Goal: Check status: Check status

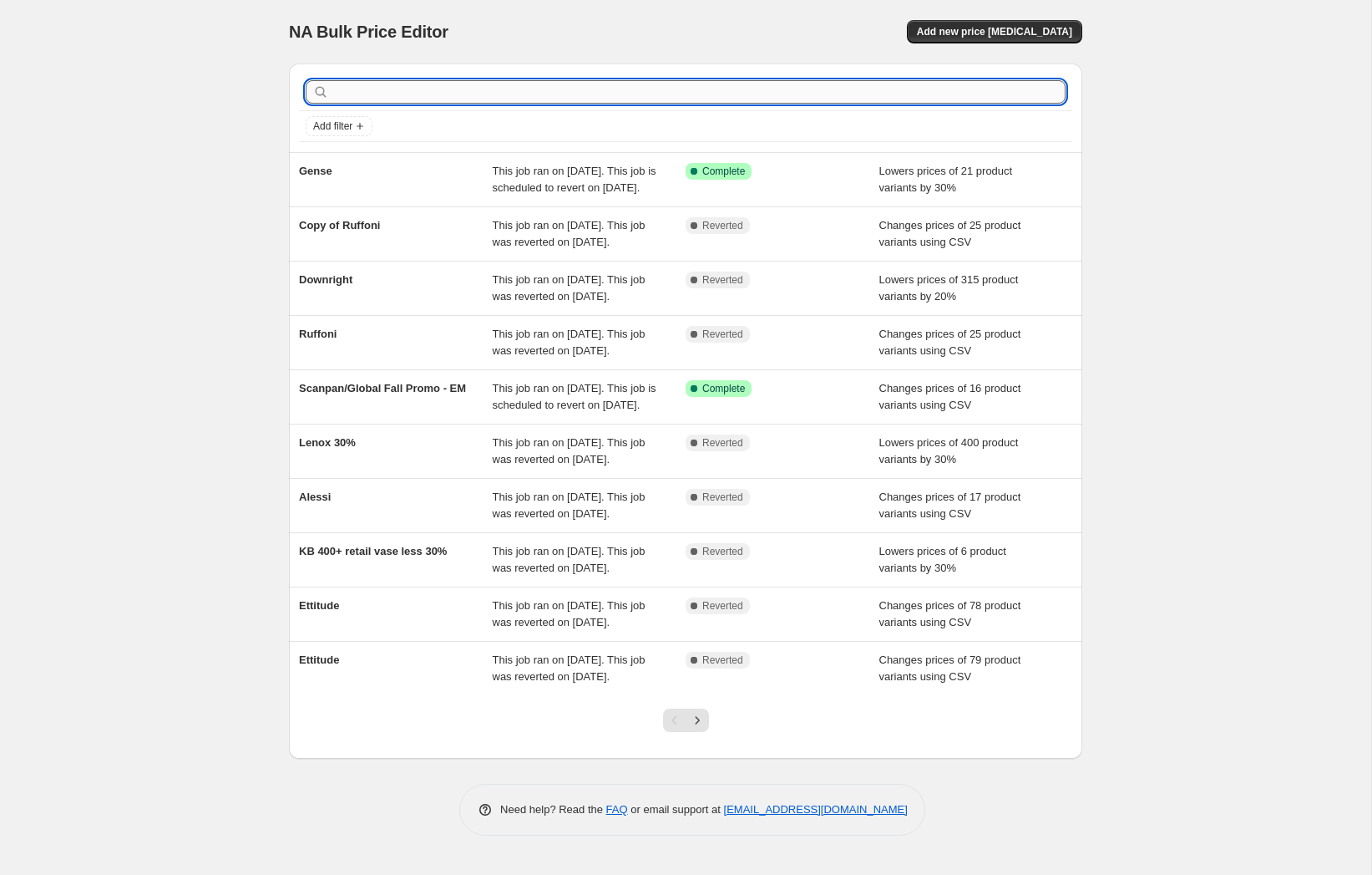
click at [666, 95] on input "text" at bounding box center [699, 91] width 733 height 23
type input "z"
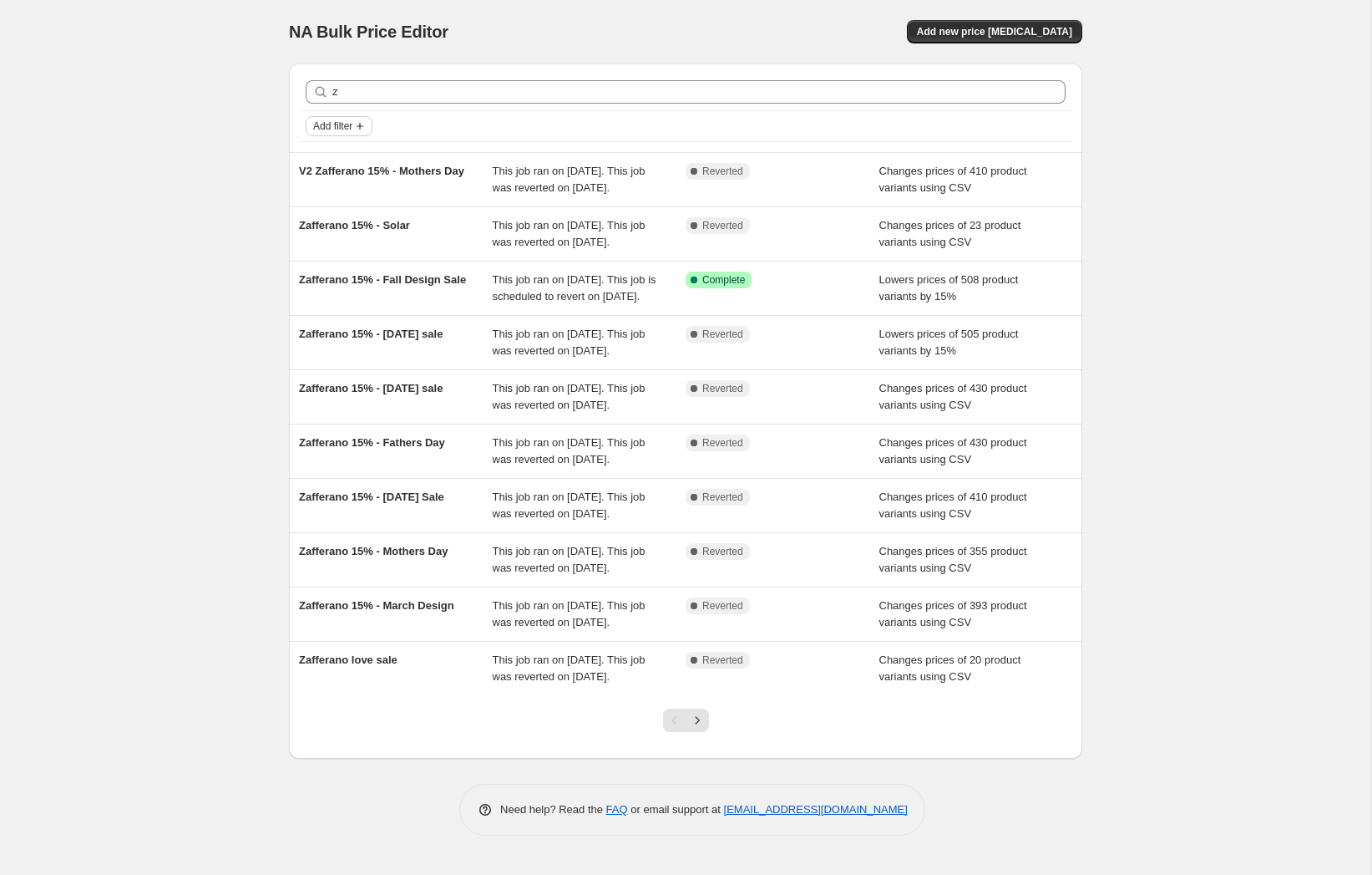
click at [350, 126] on span "Add filter" at bounding box center [333, 126] width 39 height 13
click at [361, 168] on button "Job status" at bounding box center [339, 158] width 59 height 27
click at [357, 181] on span "Queued" at bounding box center [356, 184] width 38 height 12
click at [330, 181] on input "Queued" at bounding box center [323, 185] width 13 height 13
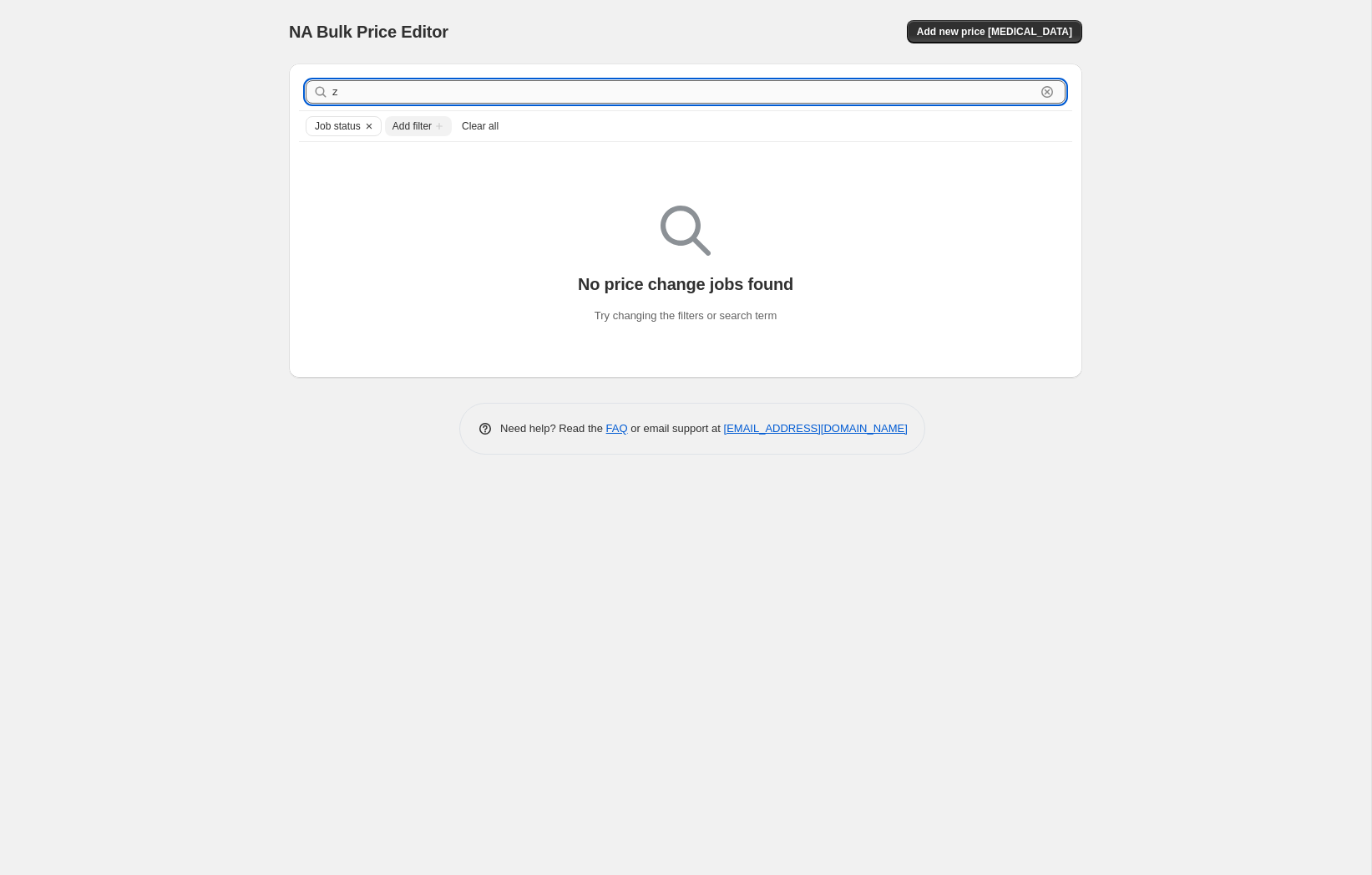
click at [372, 93] on input "z" at bounding box center [684, 91] width 703 height 23
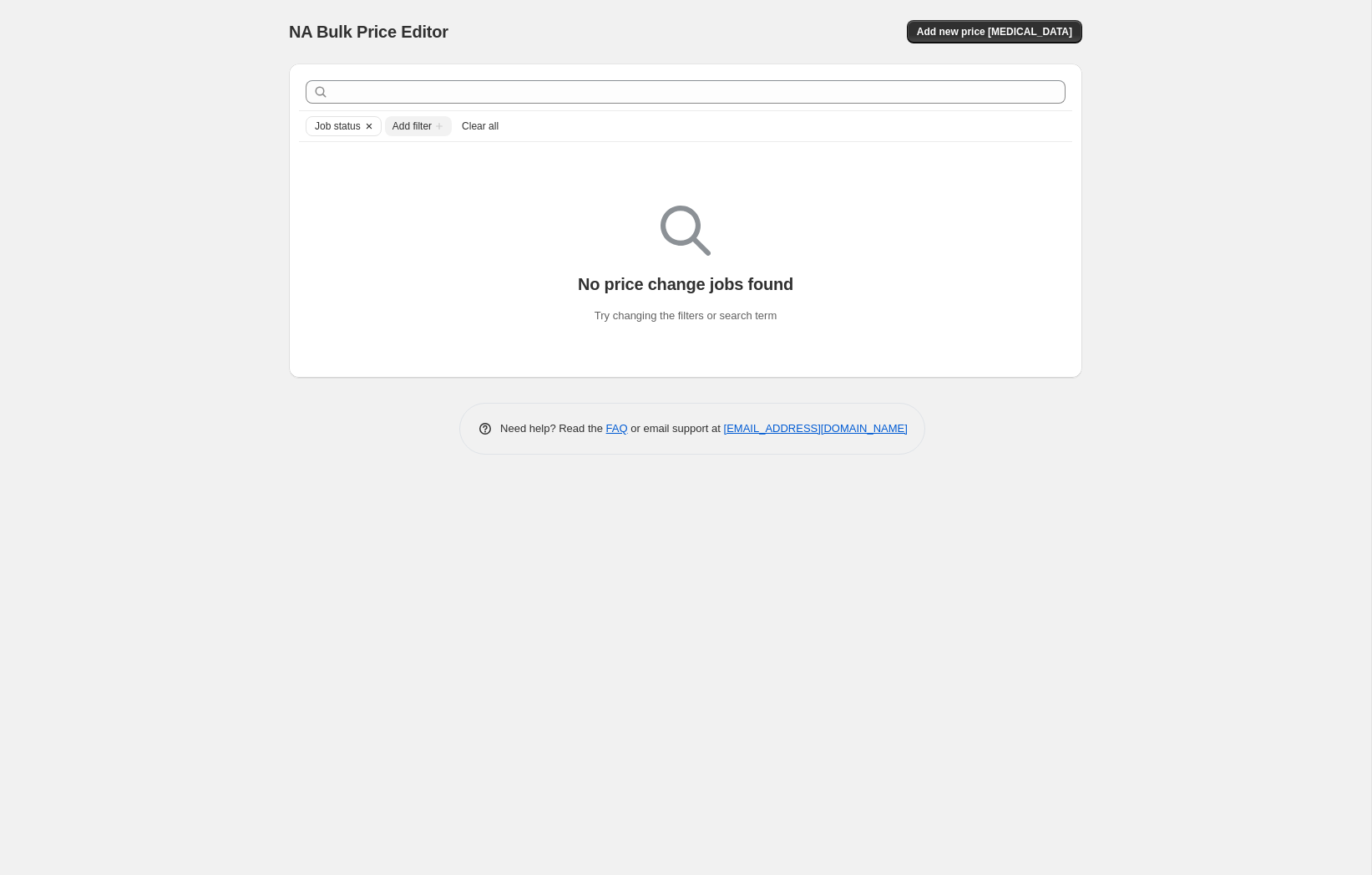
click at [343, 128] on span "Job status" at bounding box center [337, 126] width 46 height 13
click at [351, 178] on span "Queued" at bounding box center [356, 185] width 38 height 17
click at [330, 179] on input "Queued" at bounding box center [323, 185] width 13 height 13
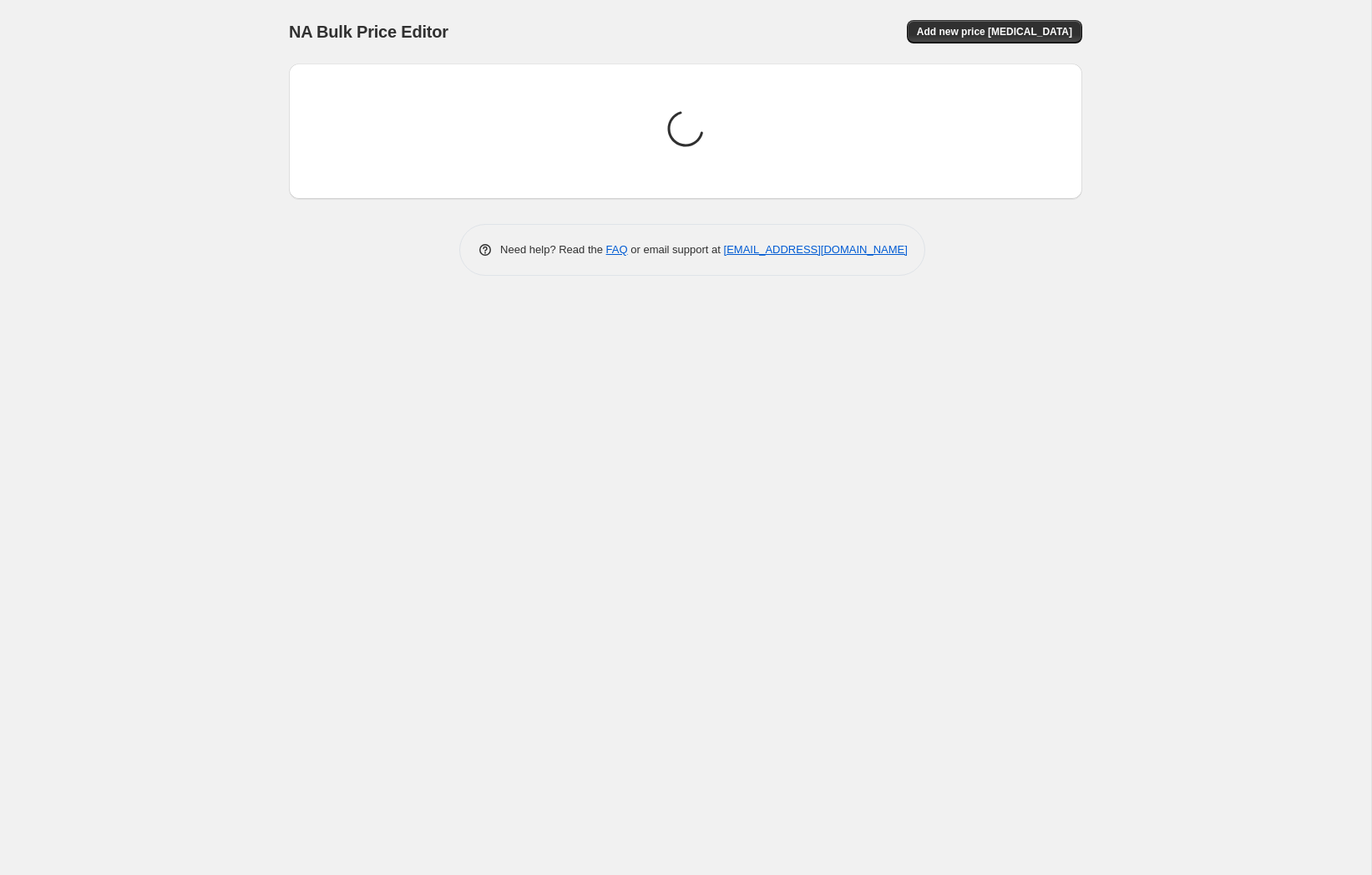
click at [351, 163] on div "Loading price change jobs..." at bounding box center [685, 131] width 767 height 109
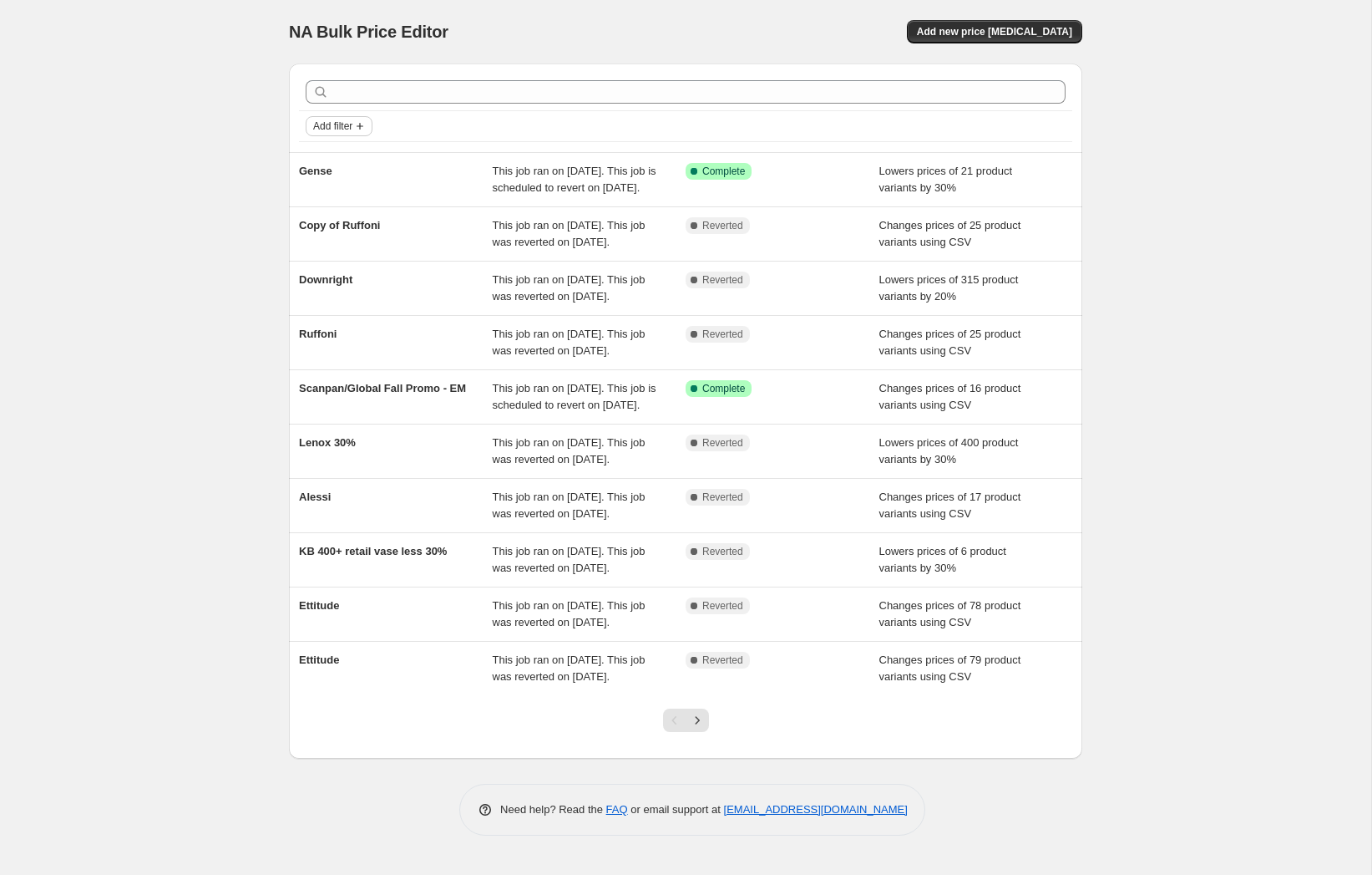
click at [352, 128] on span "Add filter" at bounding box center [333, 126] width 39 height 13
click at [351, 127] on span "Add filter" at bounding box center [333, 126] width 39 height 13
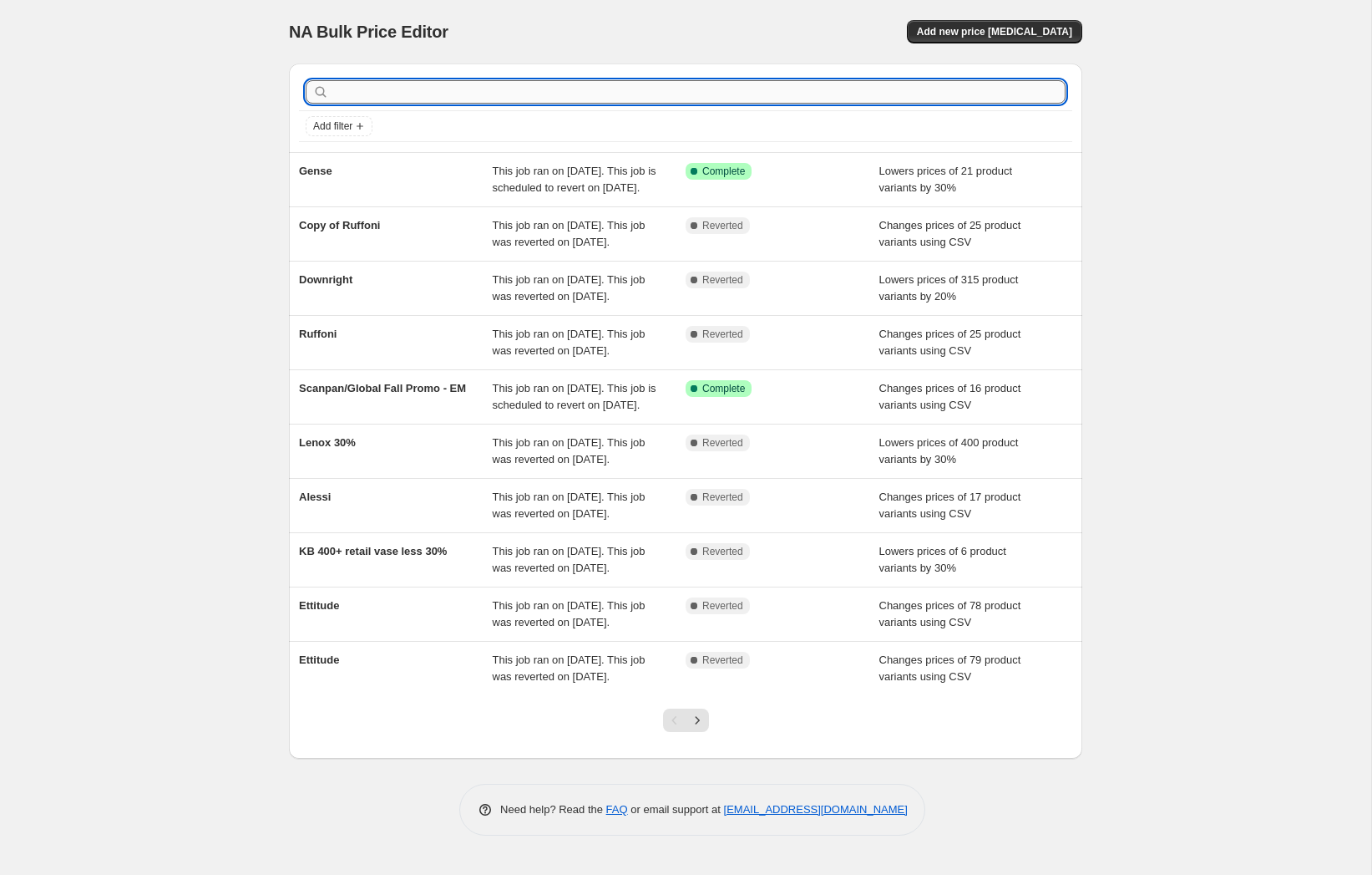
click at [357, 99] on input "text" at bounding box center [699, 91] width 733 height 23
type input "zafferano"
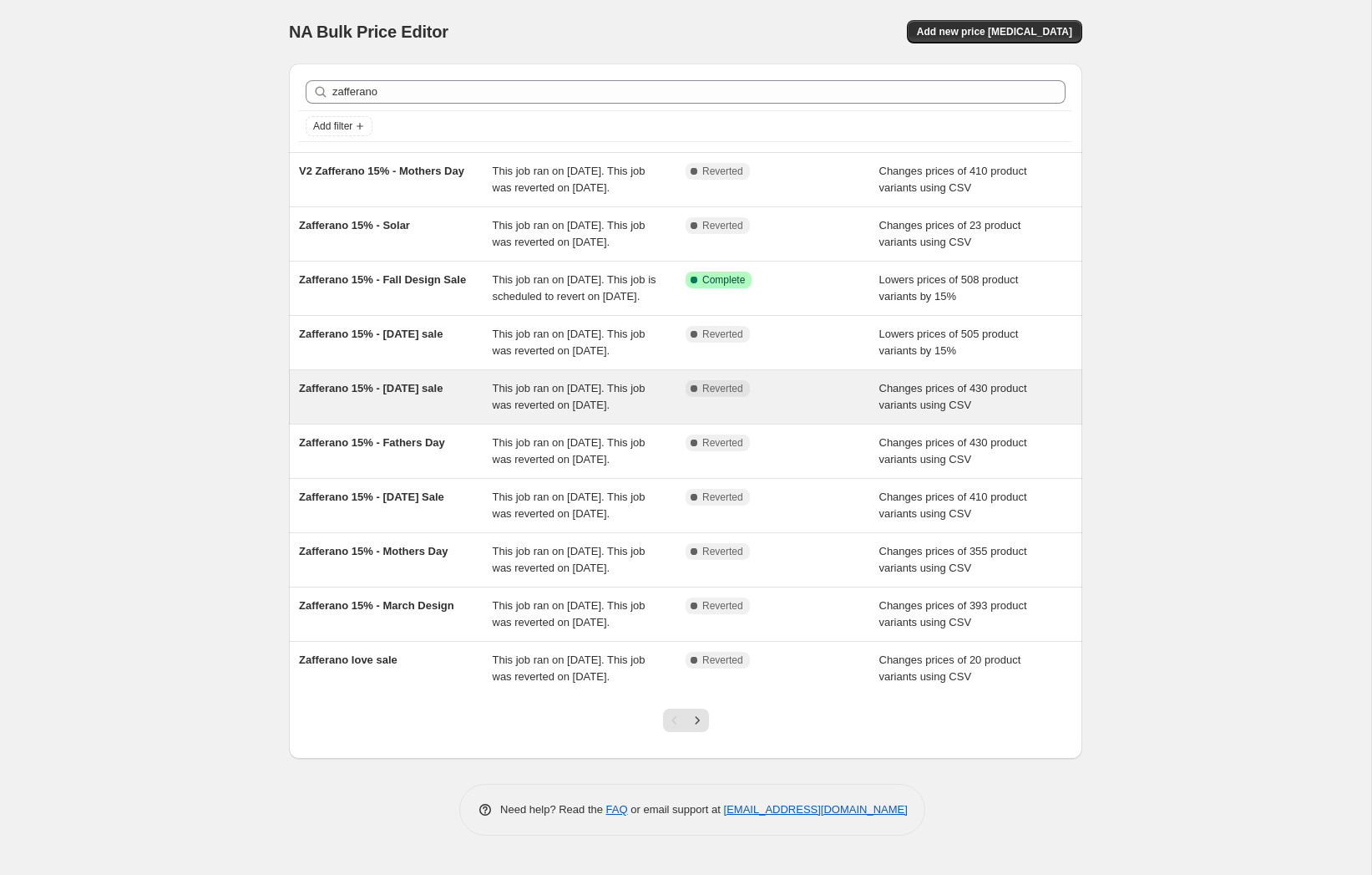
scroll to position [152, 0]
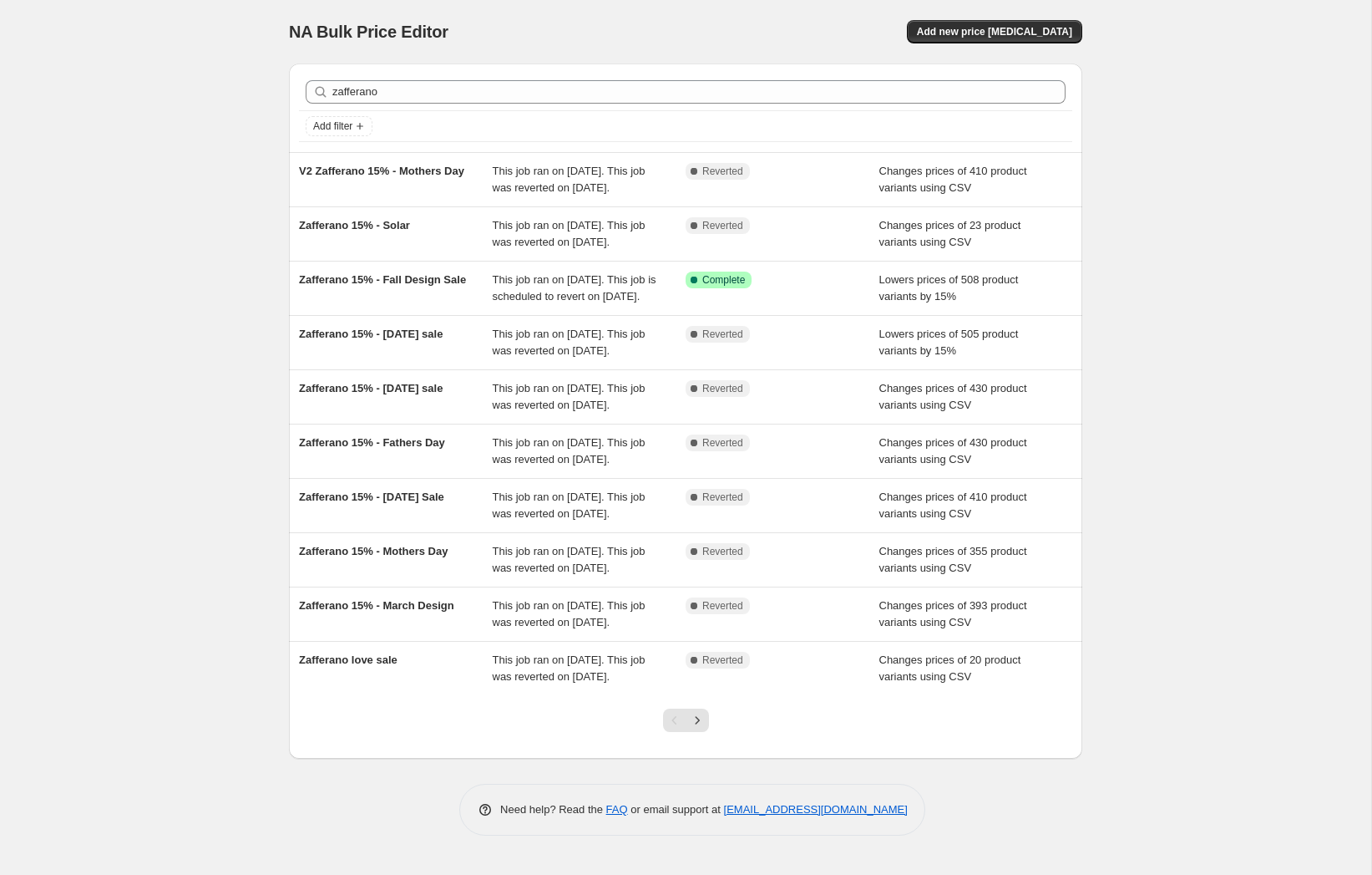
click at [702, 728] on icon "Next" at bounding box center [697, 720] width 17 height 17
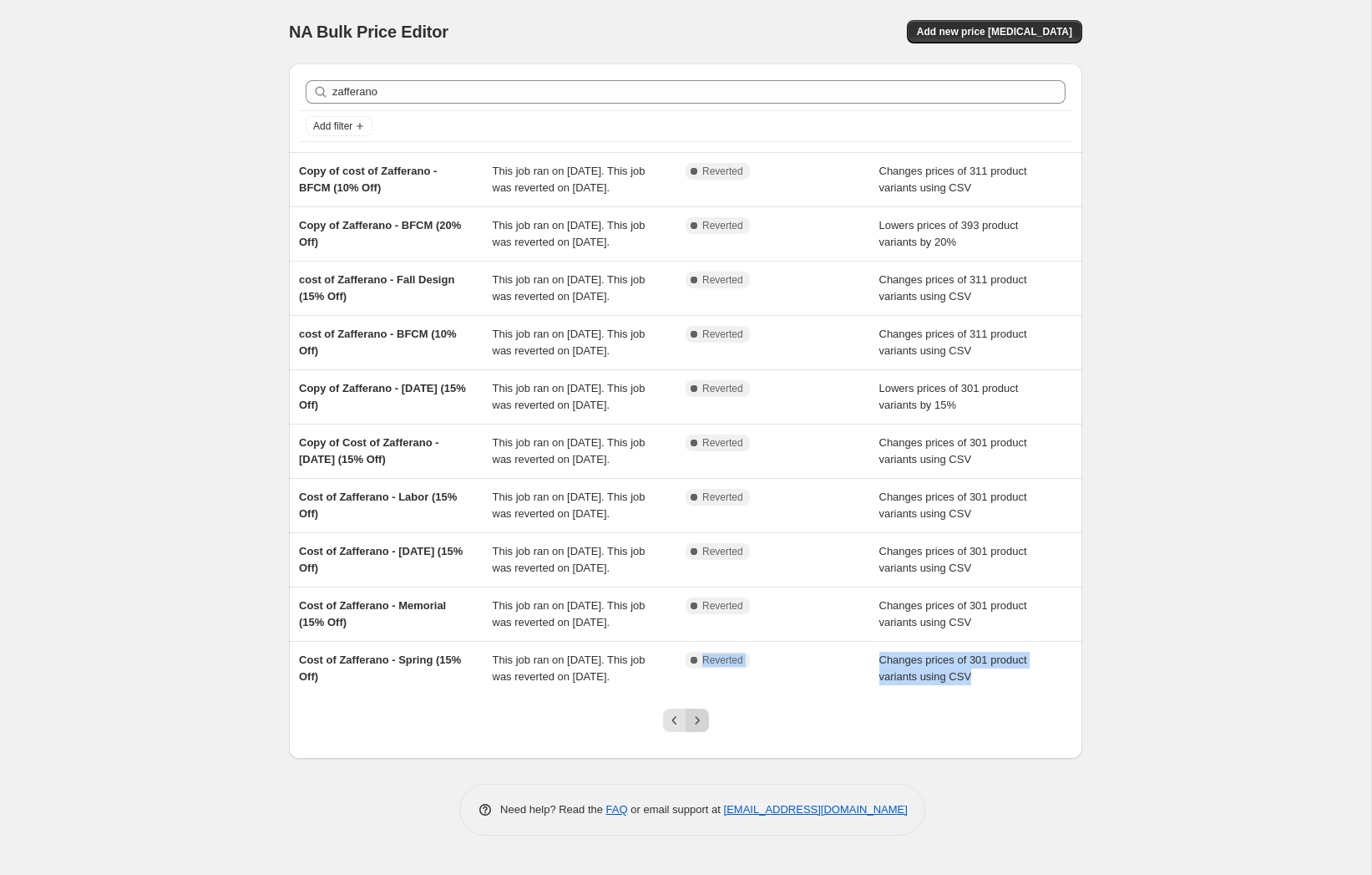
drag, startPoint x: 688, startPoint y: 719, endPoint x: 695, endPoint y: 735, distance: 17.5
click at [694, 736] on div "zafferano Clear Add filter Copy of cost of Zafferano - BFCM (10% Off) This job …" at bounding box center [685, 410] width 793 height 695
click at [695, 728] on icon "Next" at bounding box center [697, 720] width 17 height 17
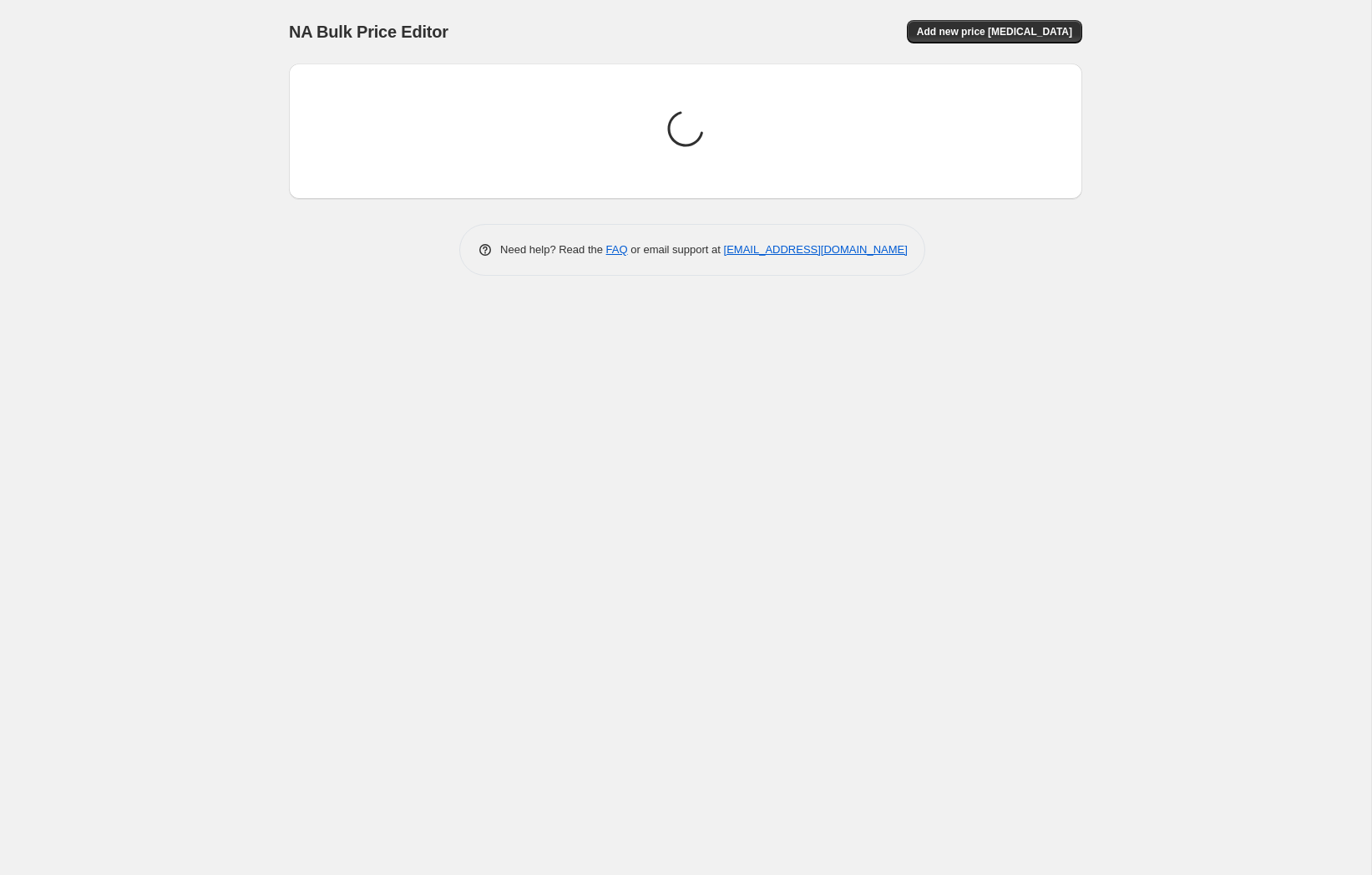
scroll to position [0, 0]
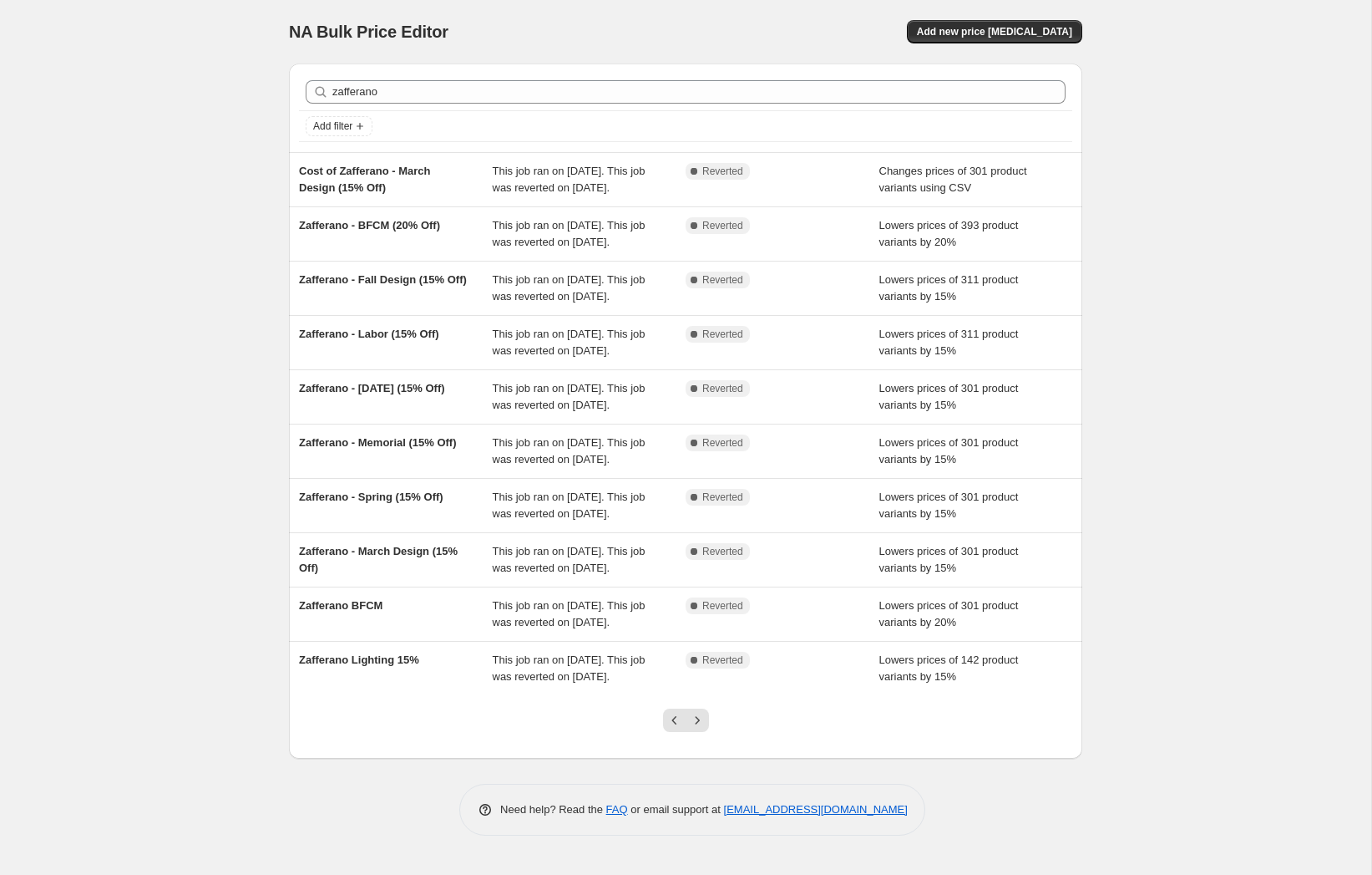
click at [1268, 567] on div "NA Bulk Price Editor. This page is ready NA Bulk Price Editor Add new price [ME…" at bounding box center [685, 437] width 1371 height 875
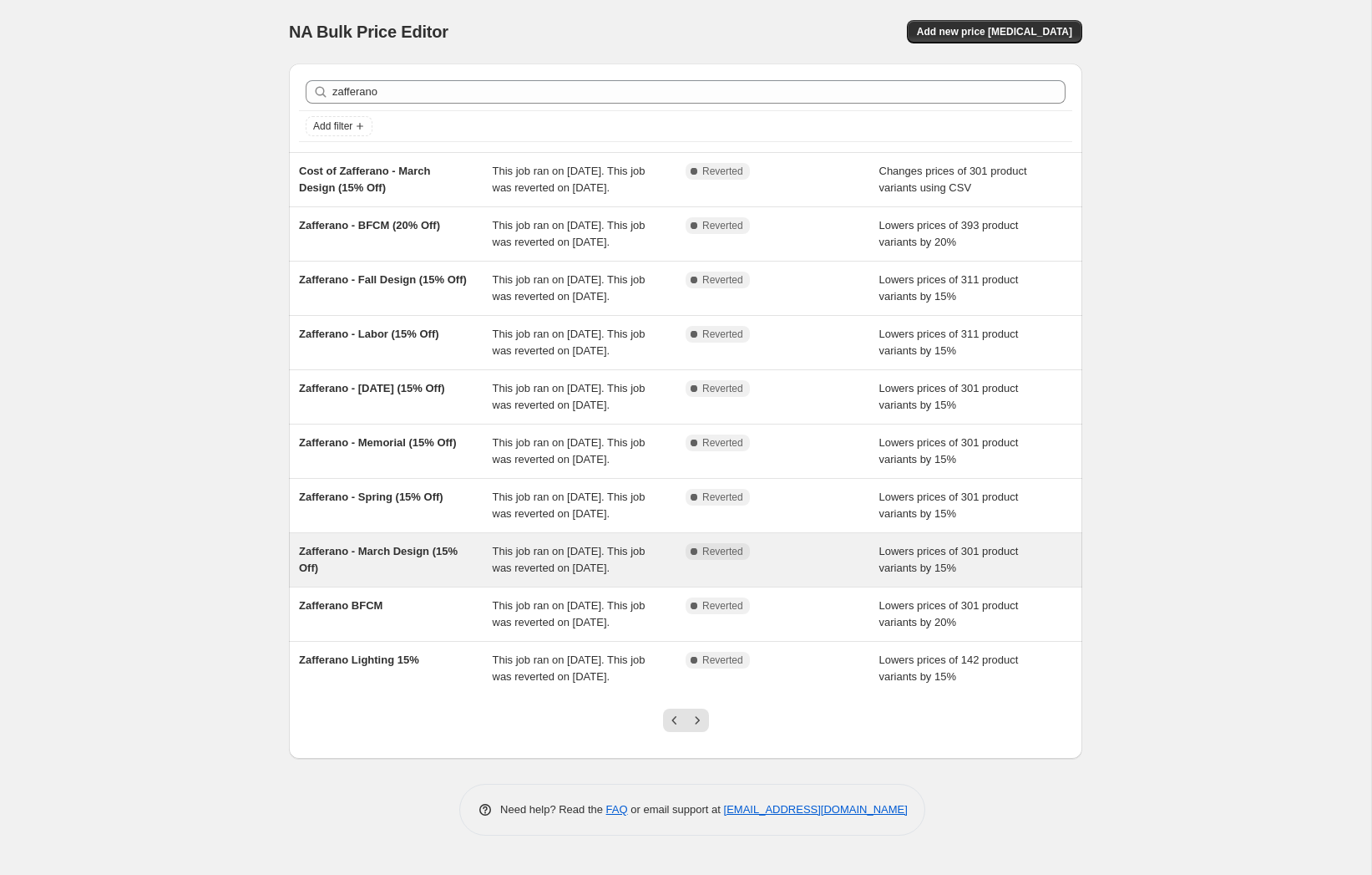
scroll to position [152, 0]
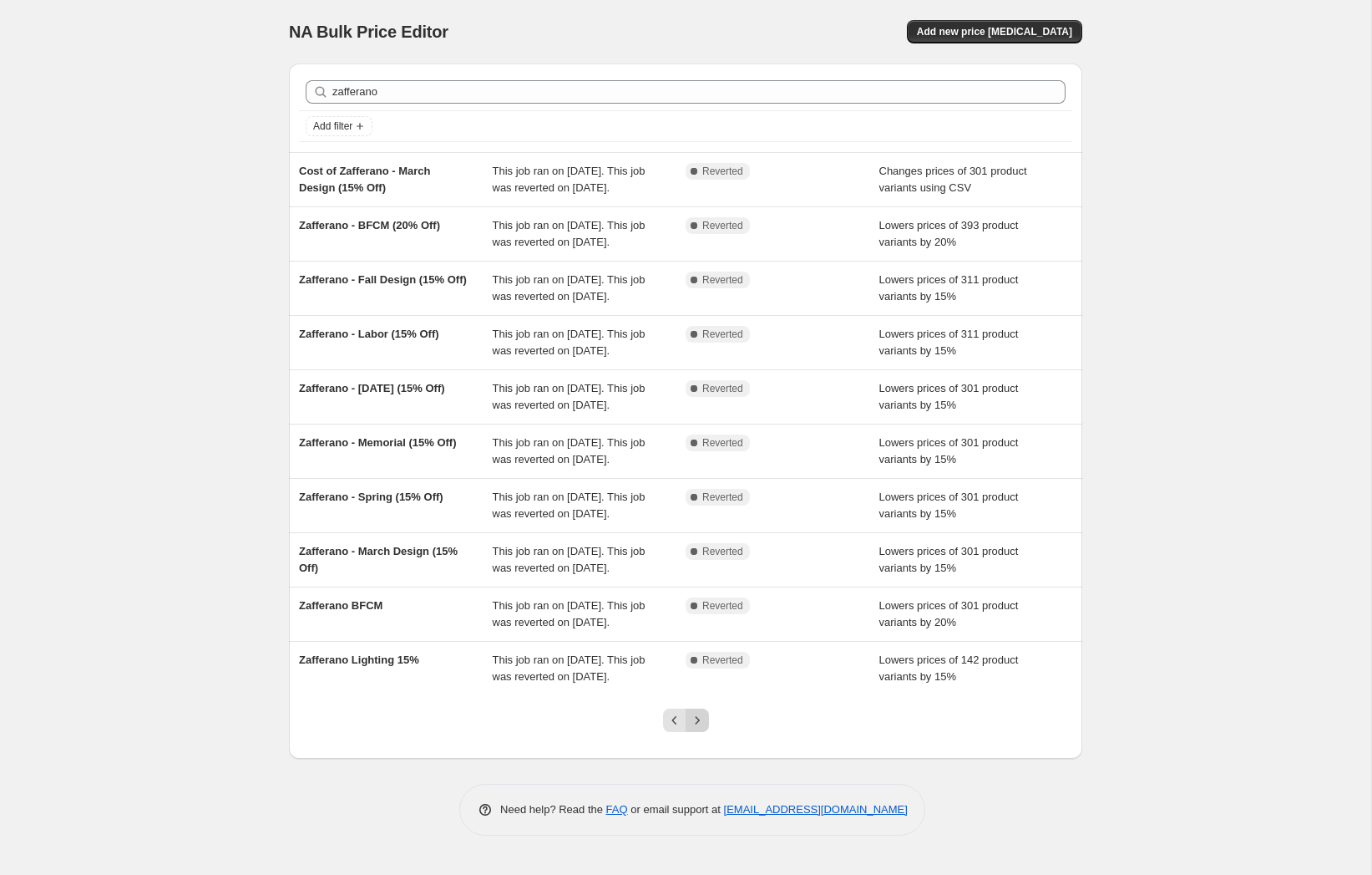
click at [701, 732] on button "Next" at bounding box center [696, 720] width 23 height 23
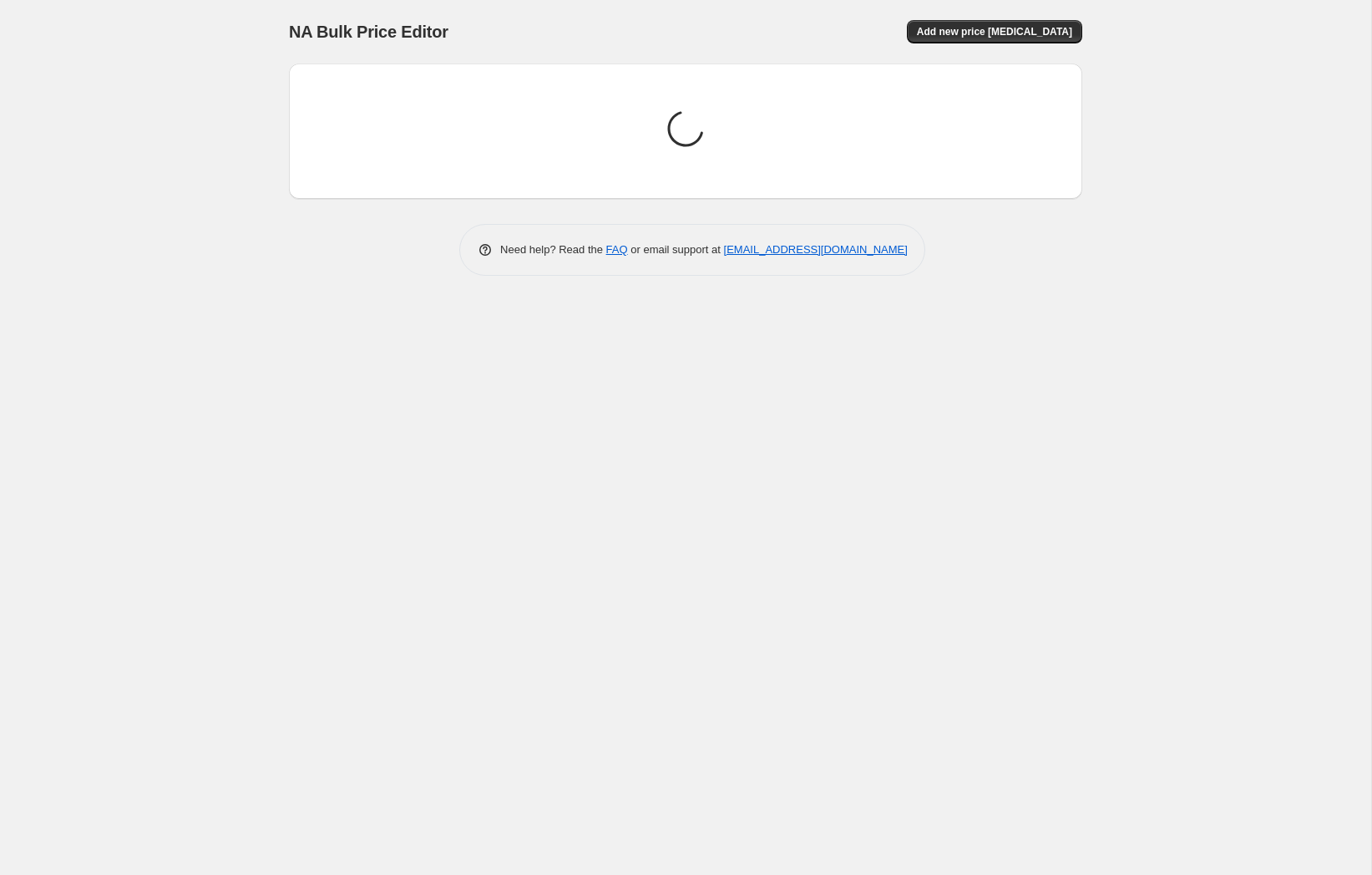
scroll to position [0, 0]
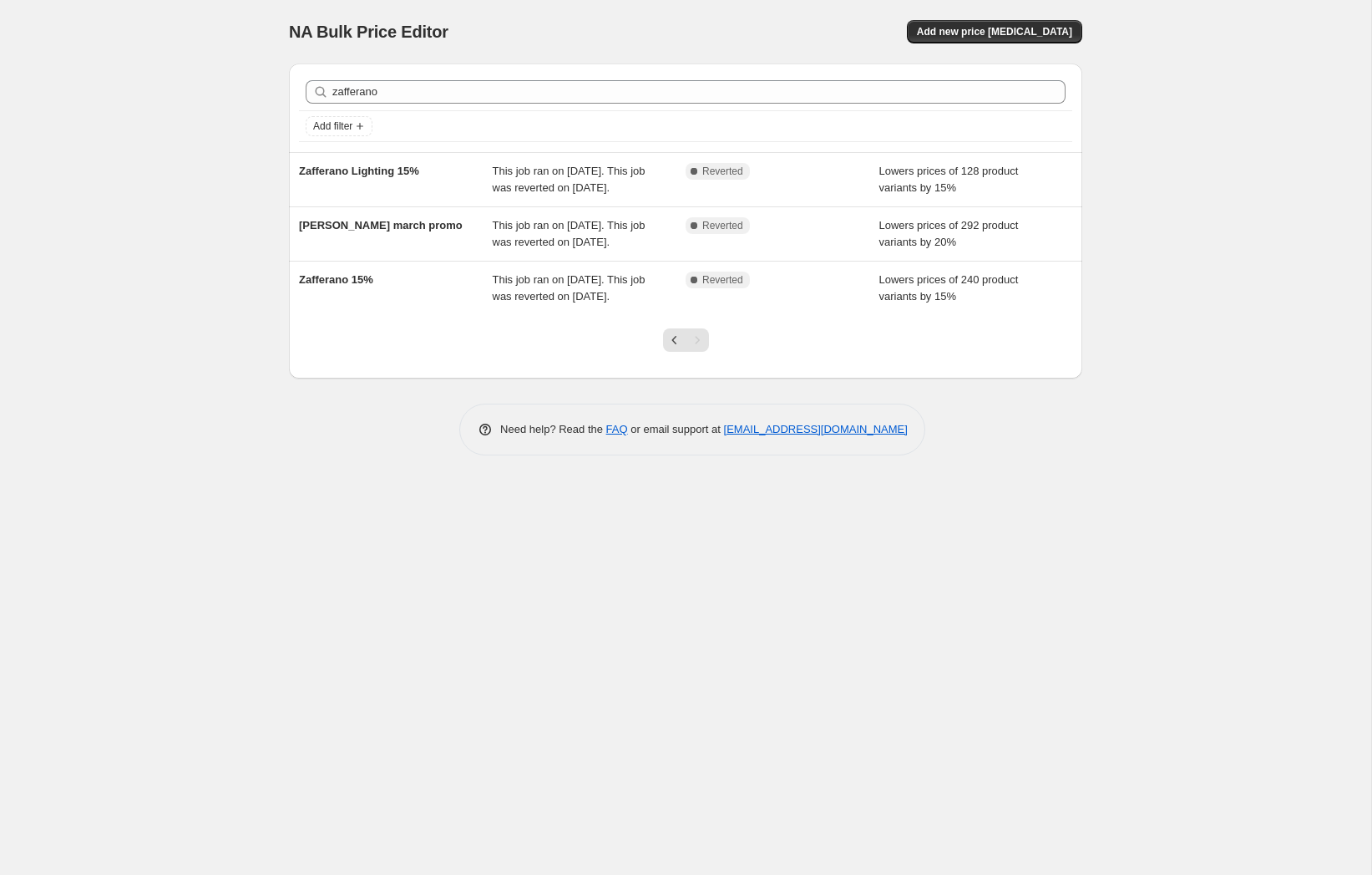
click at [671, 349] on icon "Previous" at bounding box center [675, 340] width 17 height 17
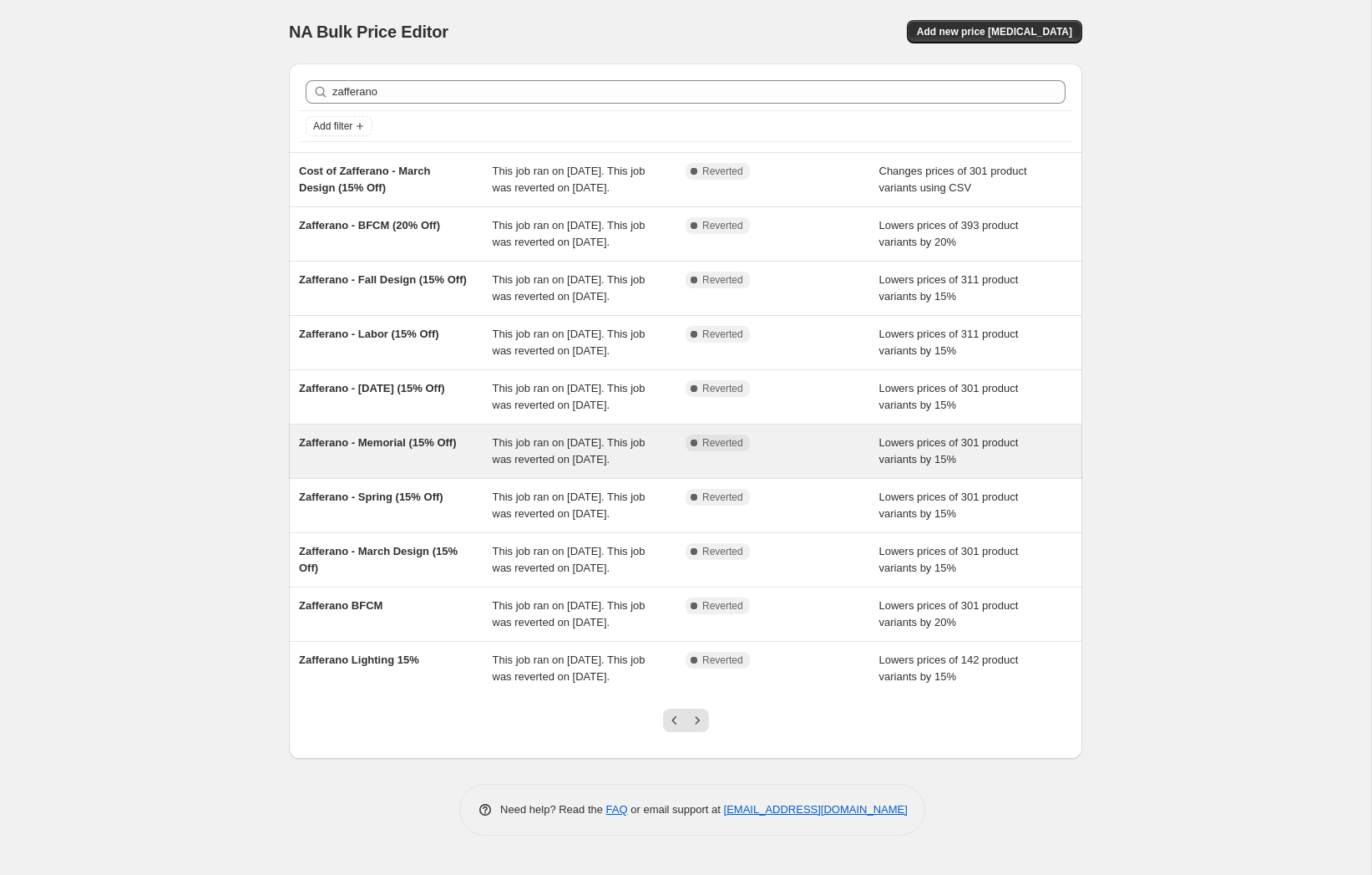
scroll to position [152, 0]
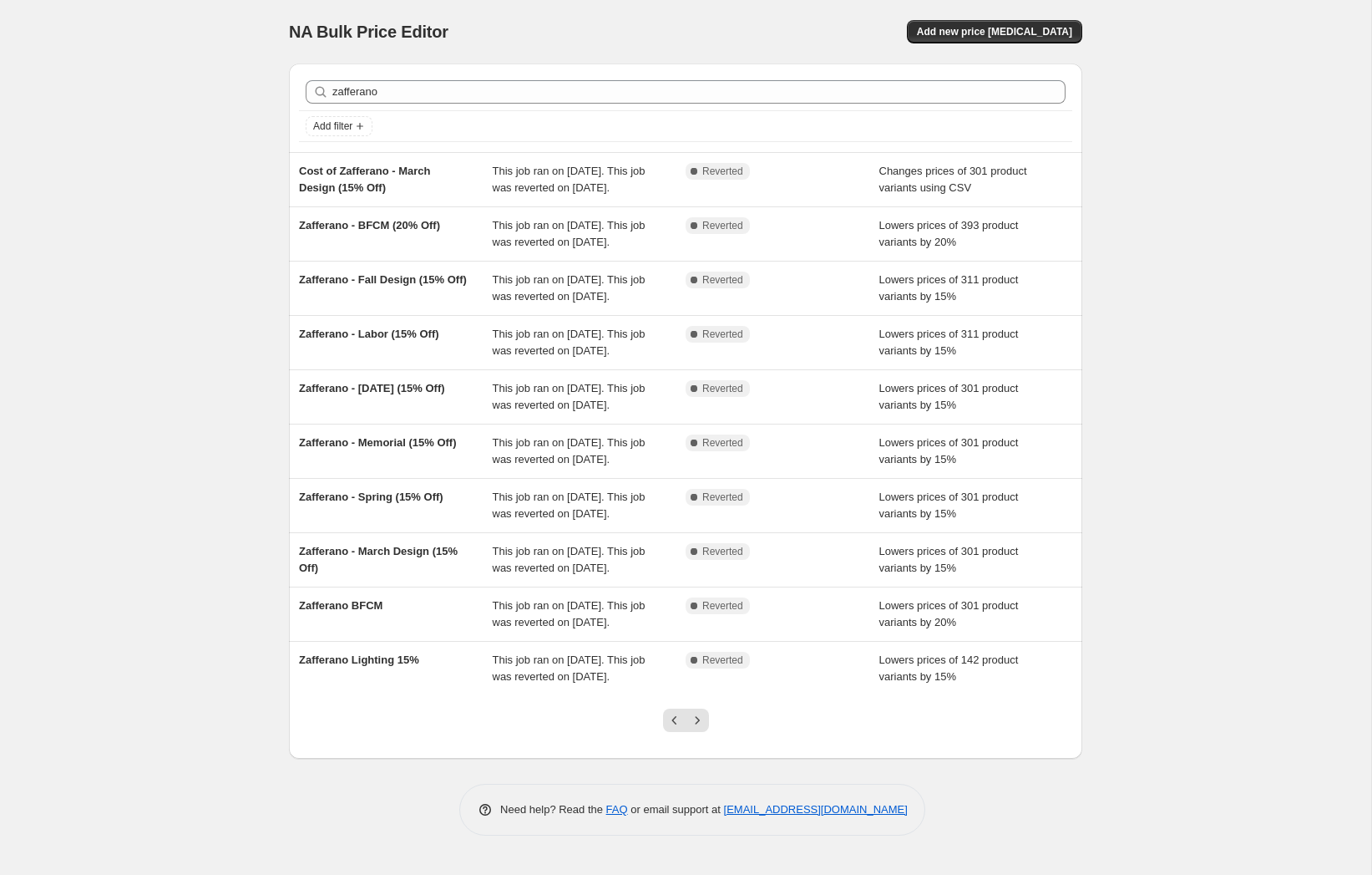
click at [672, 728] on icon "Previous" at bounding box center [675, 720] width 17 height 17
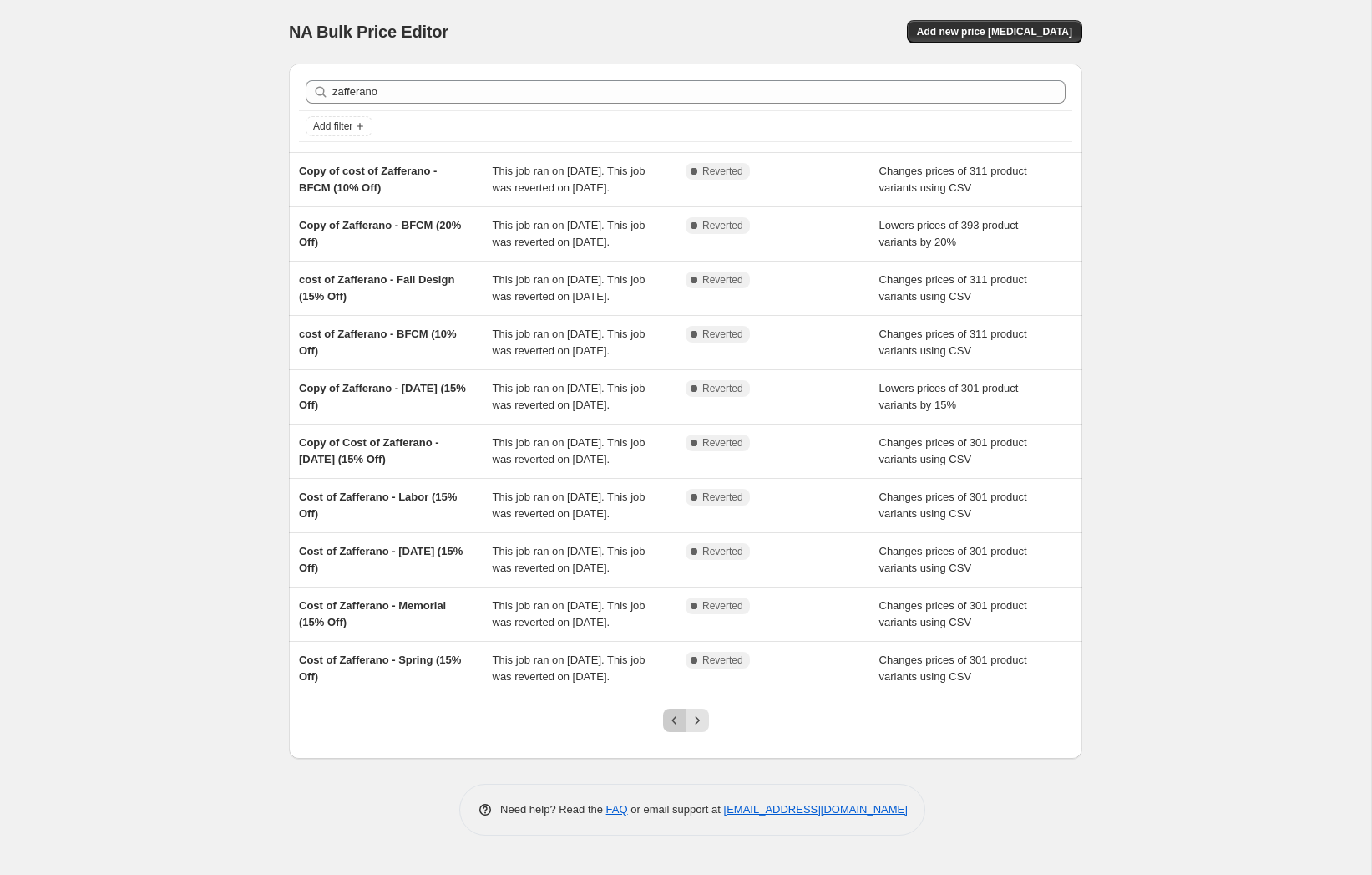
drag, startPoint x: 669, startPoint y: 732, endPoint x: 673, endPoint y: 724, distance: 8.9
click at [669, 728] on icon "Previous" at bounding box center [675, 720] width 17 height 17
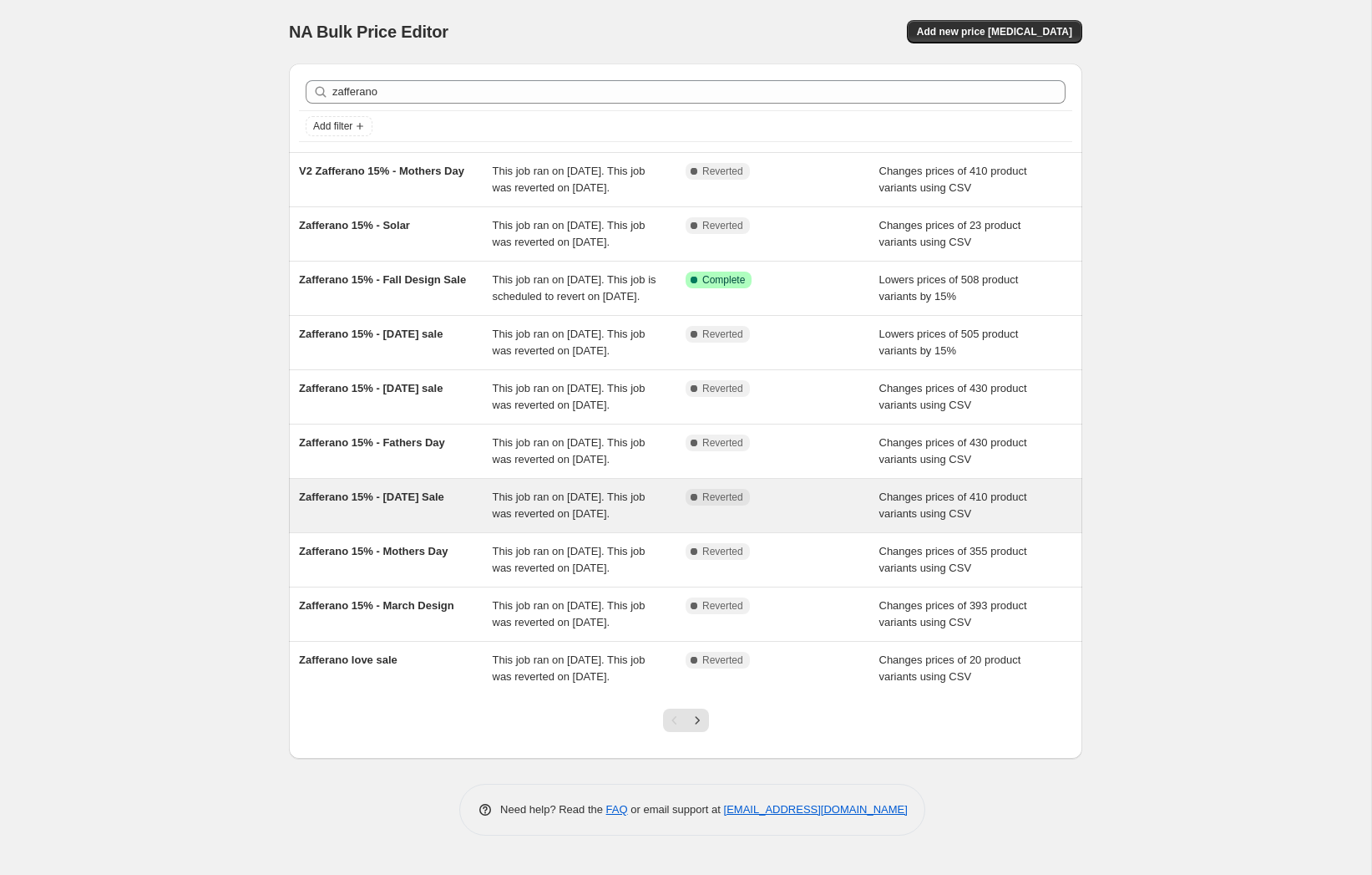
scroll to position [121, 0]
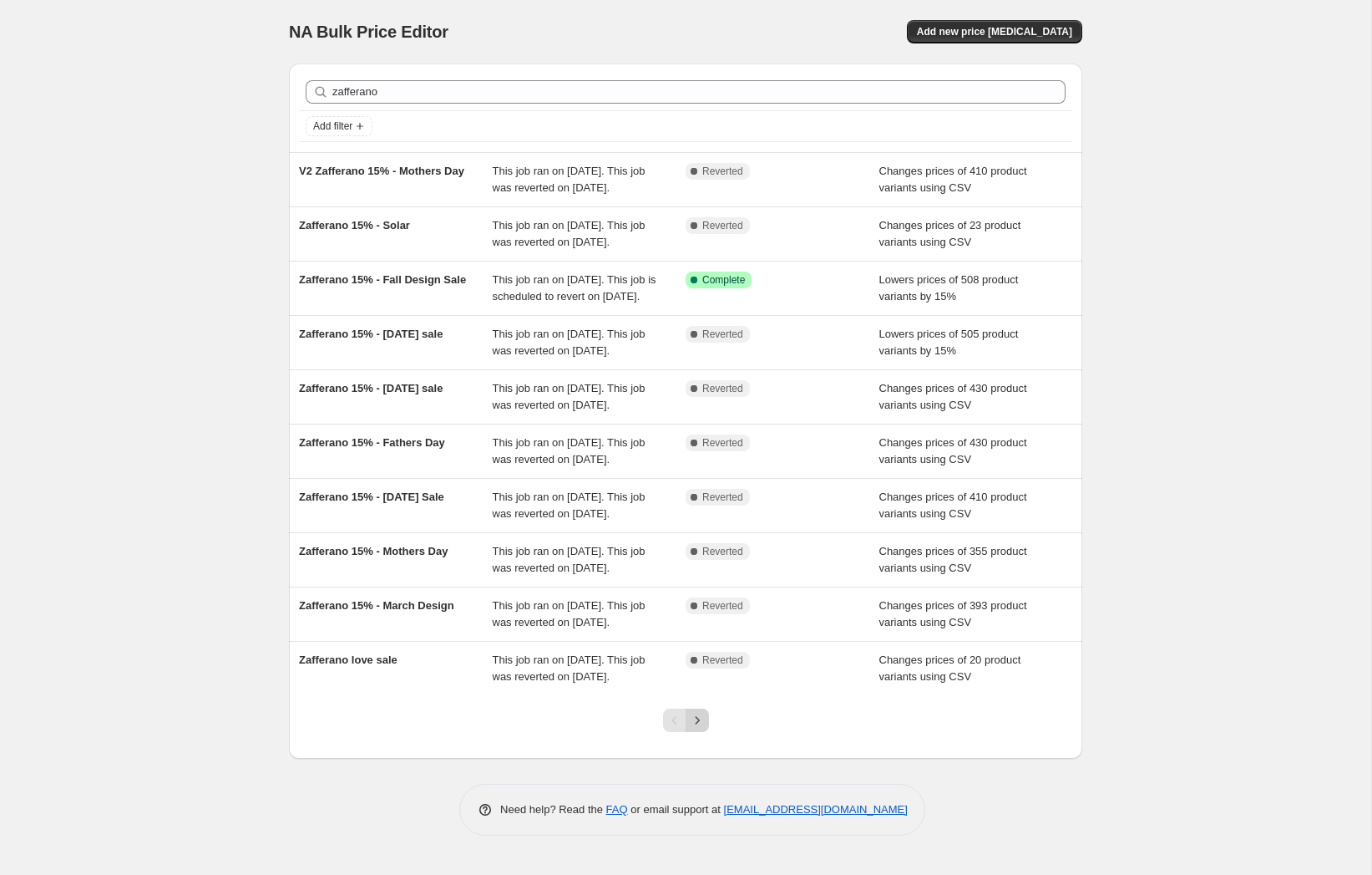
click at [697, 728] on icon "Next" at bounding box center [697, 720] width 17 height 17
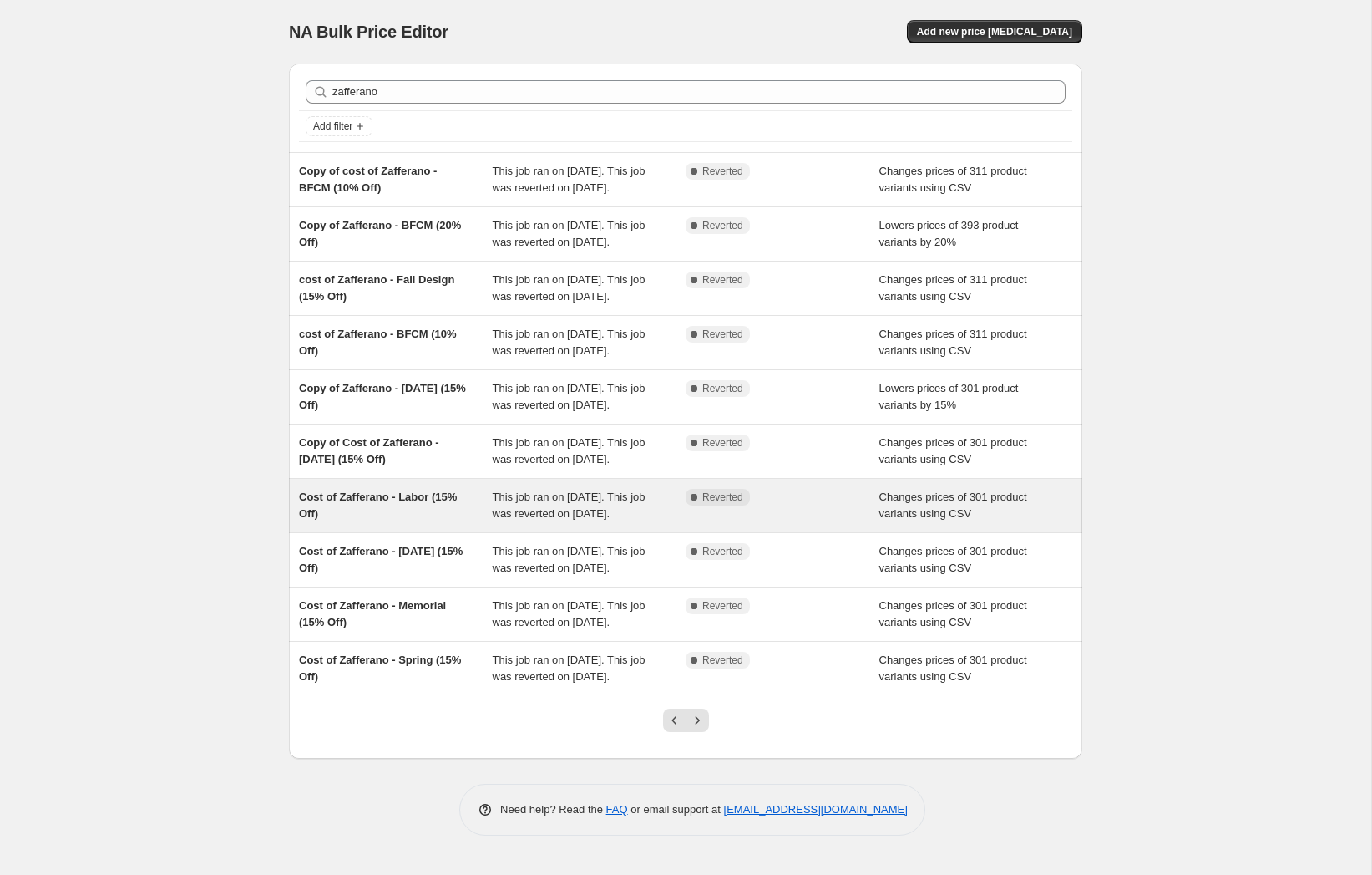
scroll to position [0, 0]
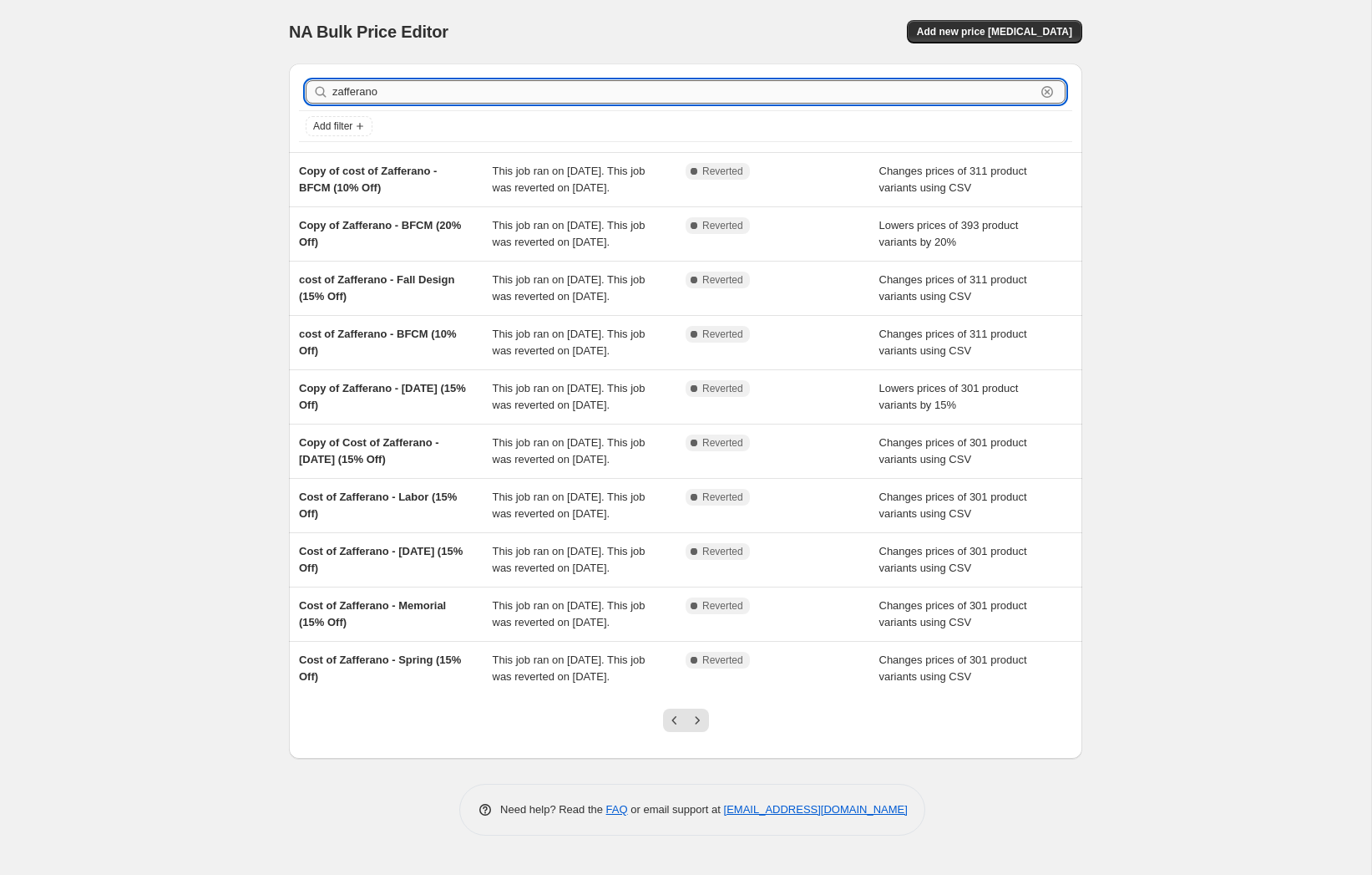
click at [382, 100] on input "zafferano" at bounding box center [684, 91] width 703 height 23
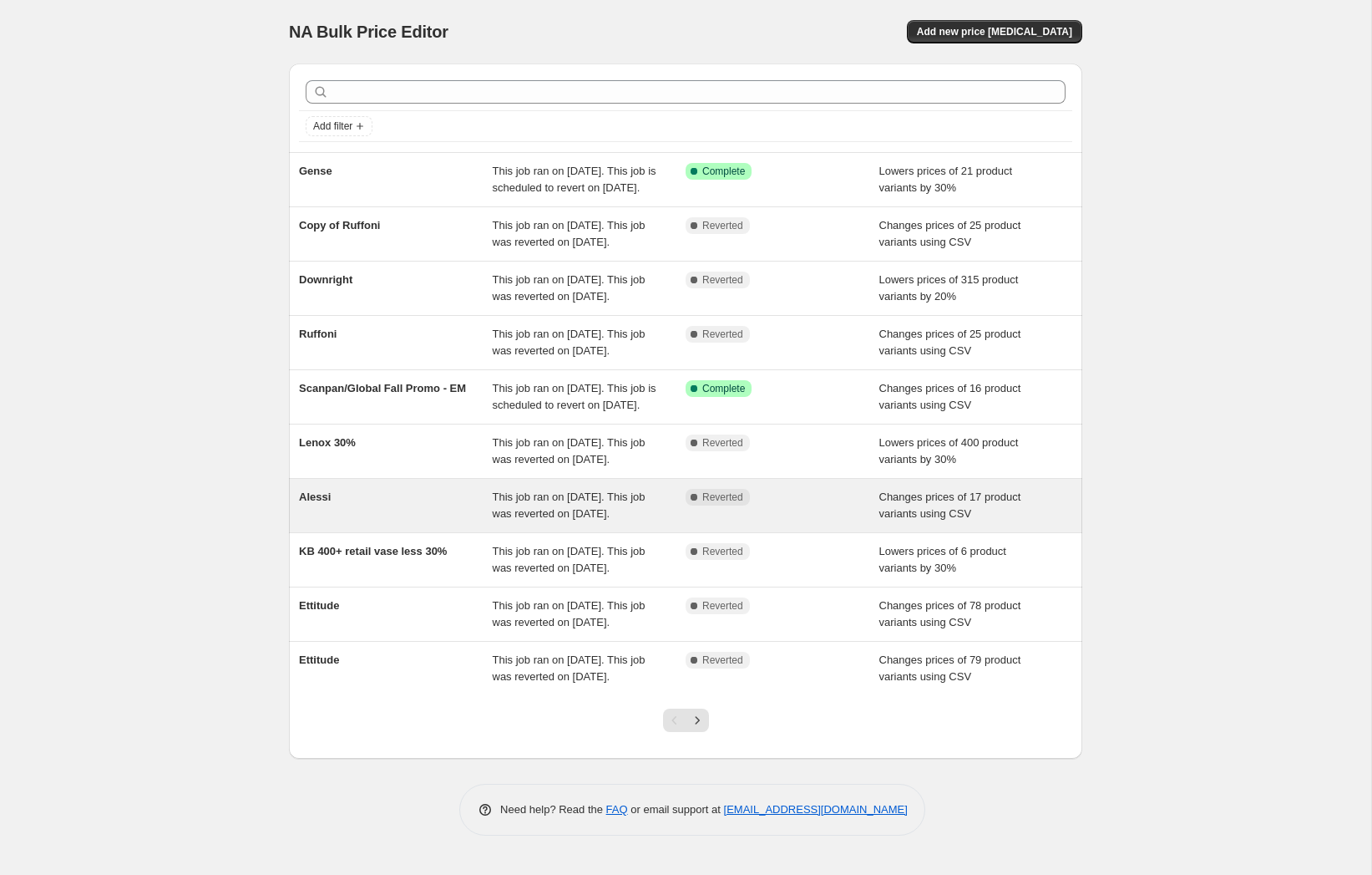
scroll to position [152, 0]
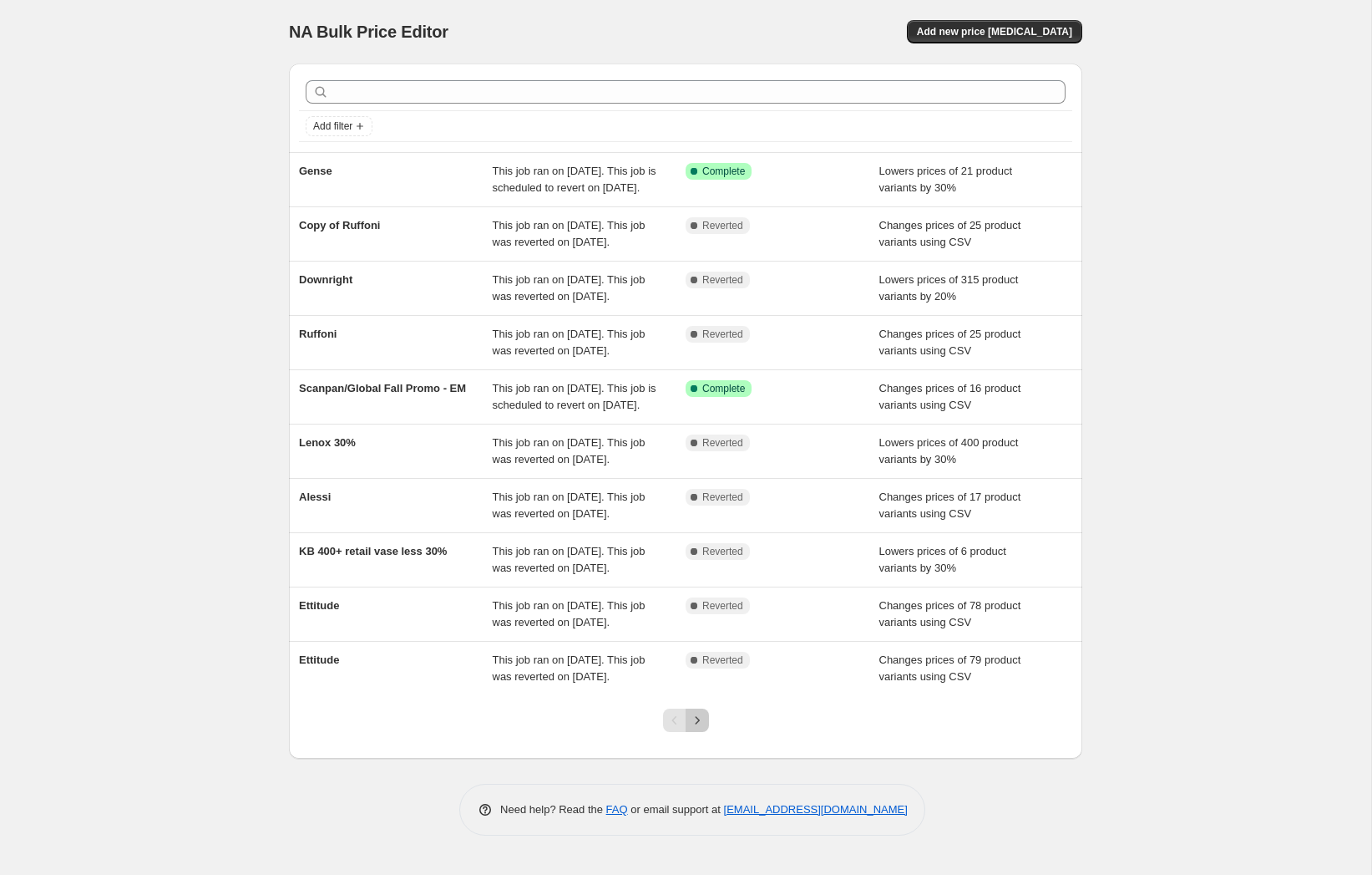
click at [703, 728] on icon "Next" at bounding box center [697, 720] width 17 height 17
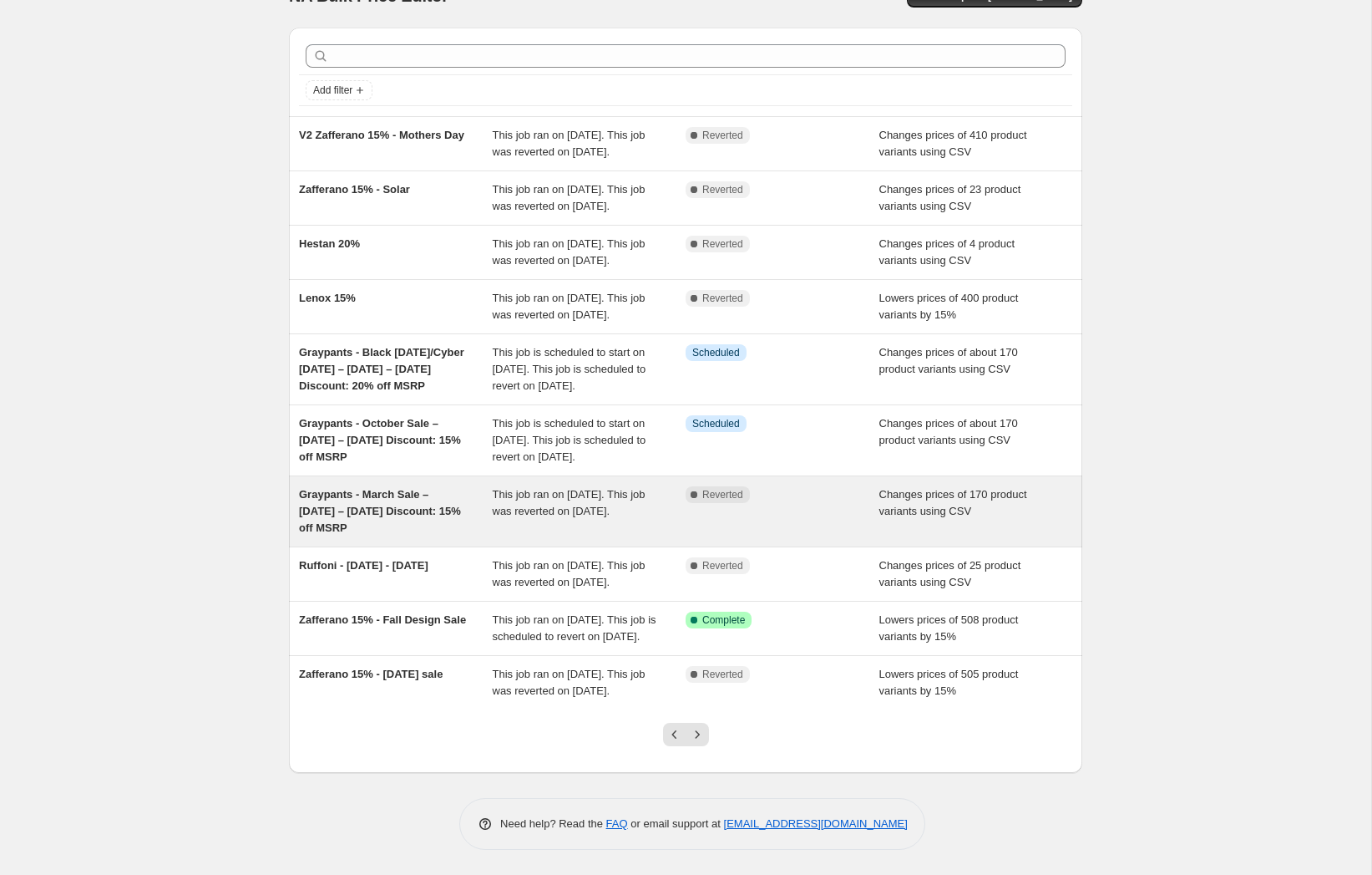
scroll to position [0, 0]
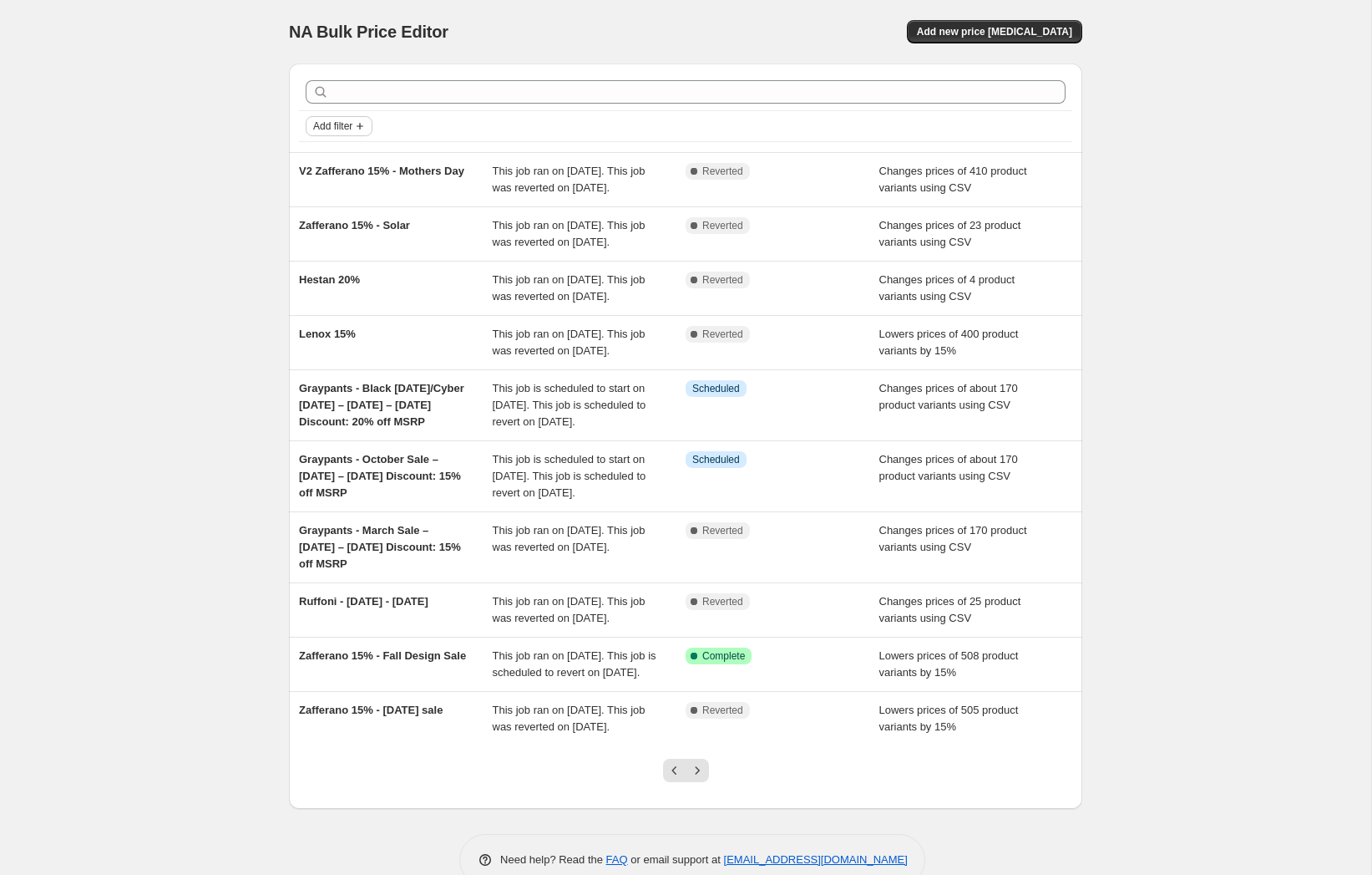
click at [336, 122] on span "Add filter" at bounding box center [333, 126] width 39 height 13
click at [354, 152] on span "Job status" at bounding box center [339, 158] width 49 height 12
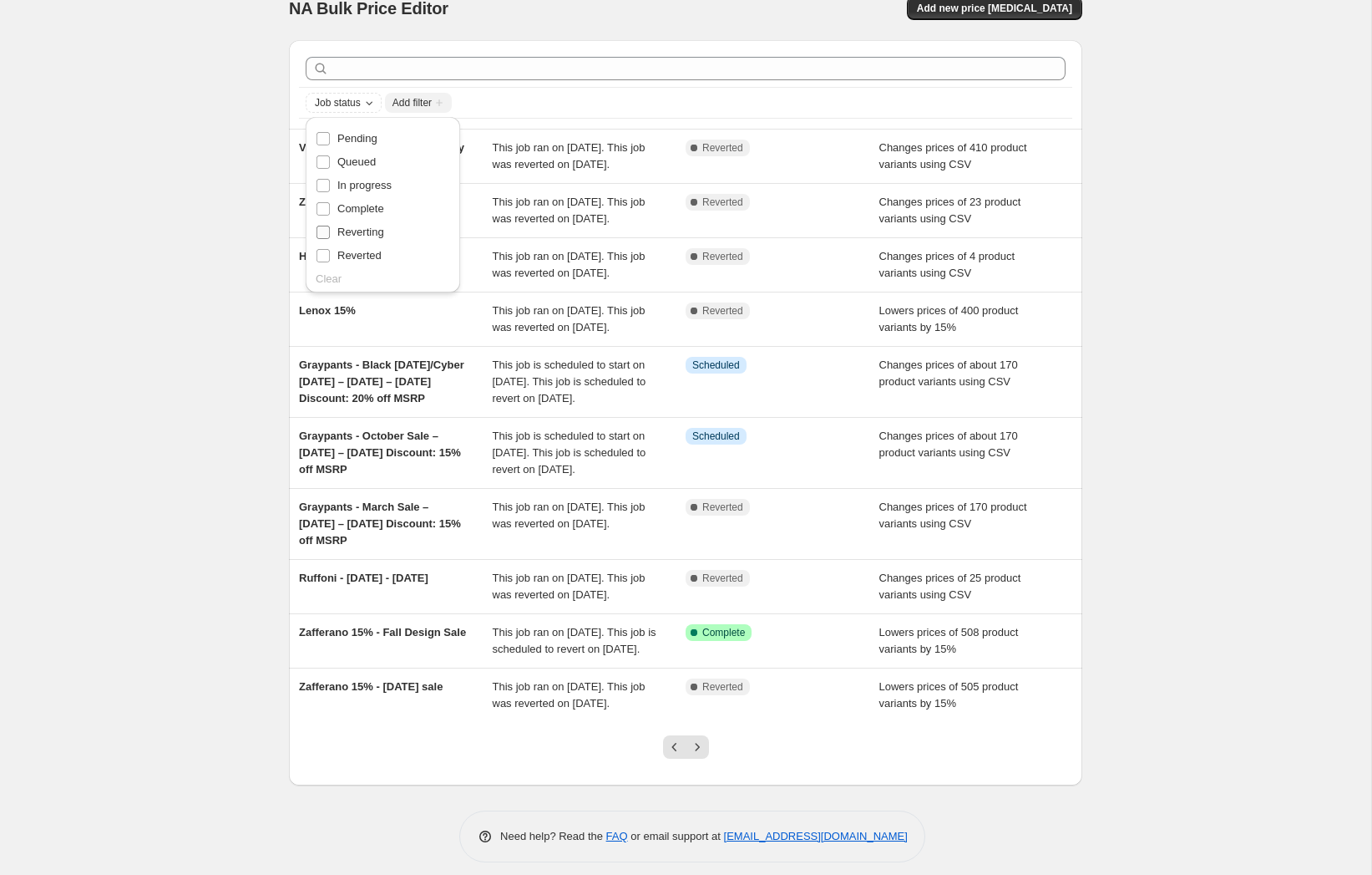
scroll to position [44, 0]
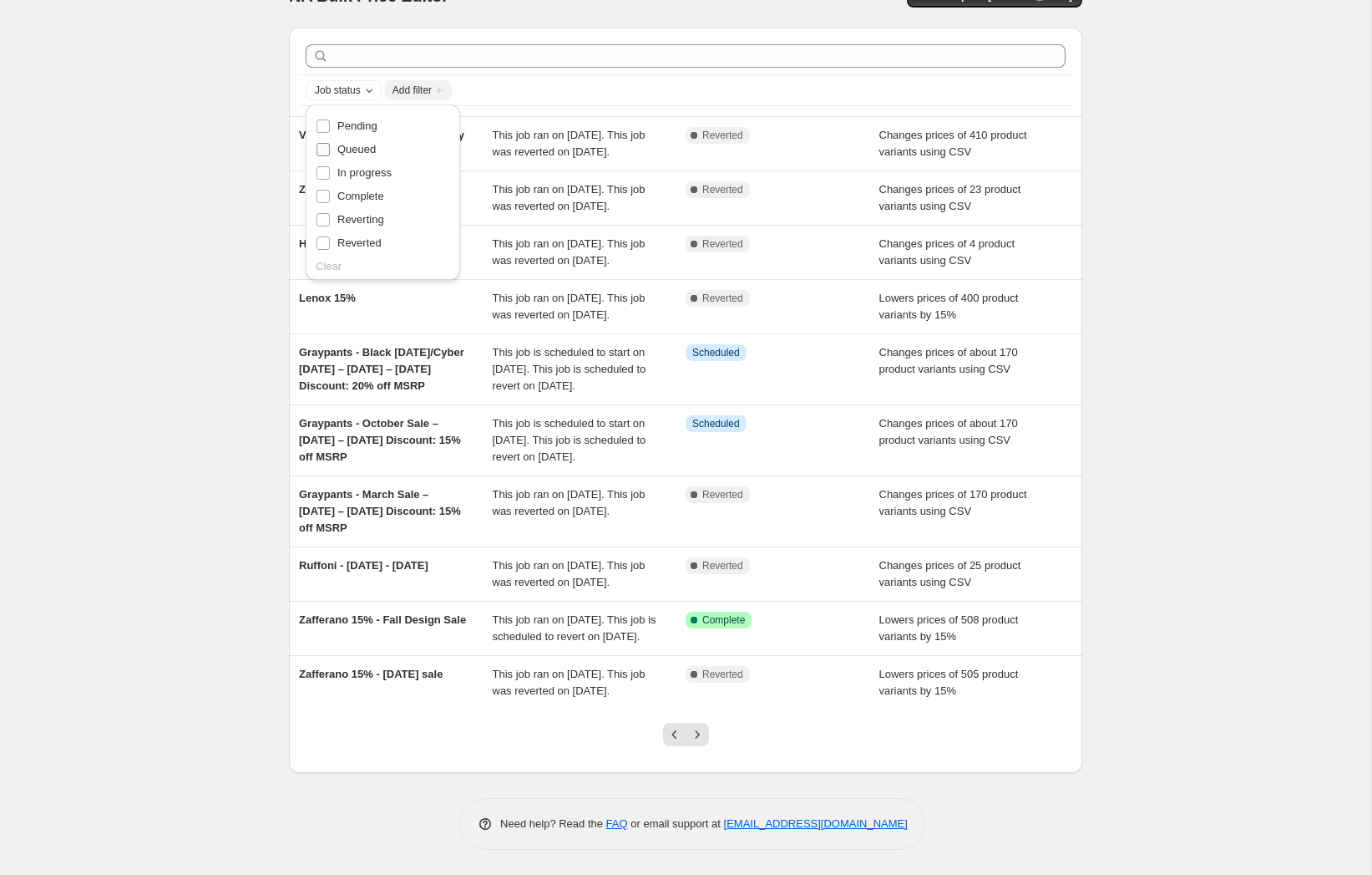
click at [364, 143] on span "Queued" at bounding box center [356, 149] width 38 height 12
click at [330, 143] on input "Queued" at bounding box center [323, 150] width 13 height 13
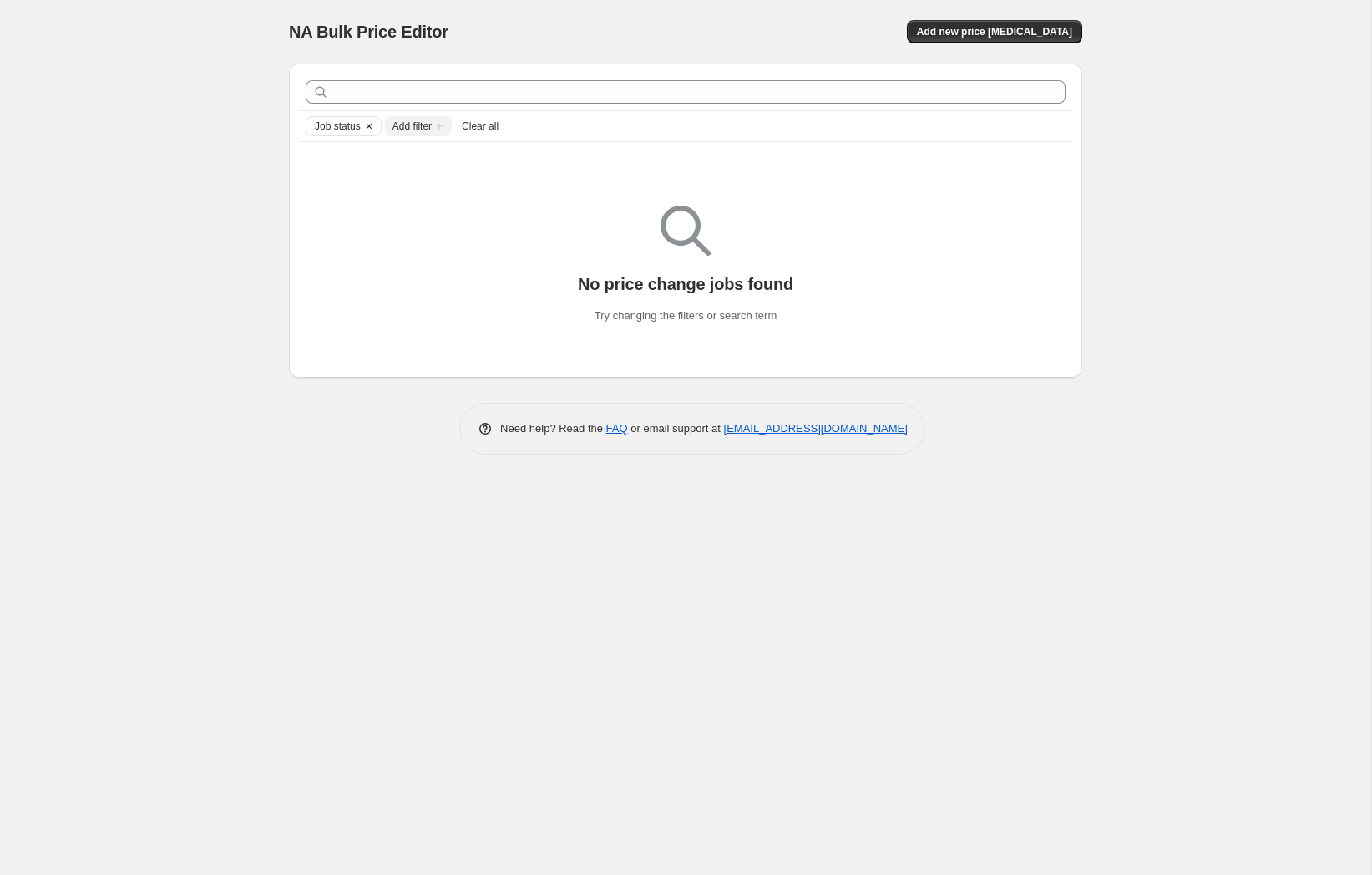
click at [354, 128] on span "Job status" at bounding box center [337, 126] width 46 height 13
click at [355, 204] on span "In progress" at bounding box center [364, 207] width 54 height 12
click at [330, 204] on input "In progress" at bounding box center [323, 208] width 13 height 13
click at [350, 128] on span "Job status" at bounding box center [337, 126] width 46 height 13
click at [357, 164] on span "Pending" at bounding box center [357, 161] width 40 height 12
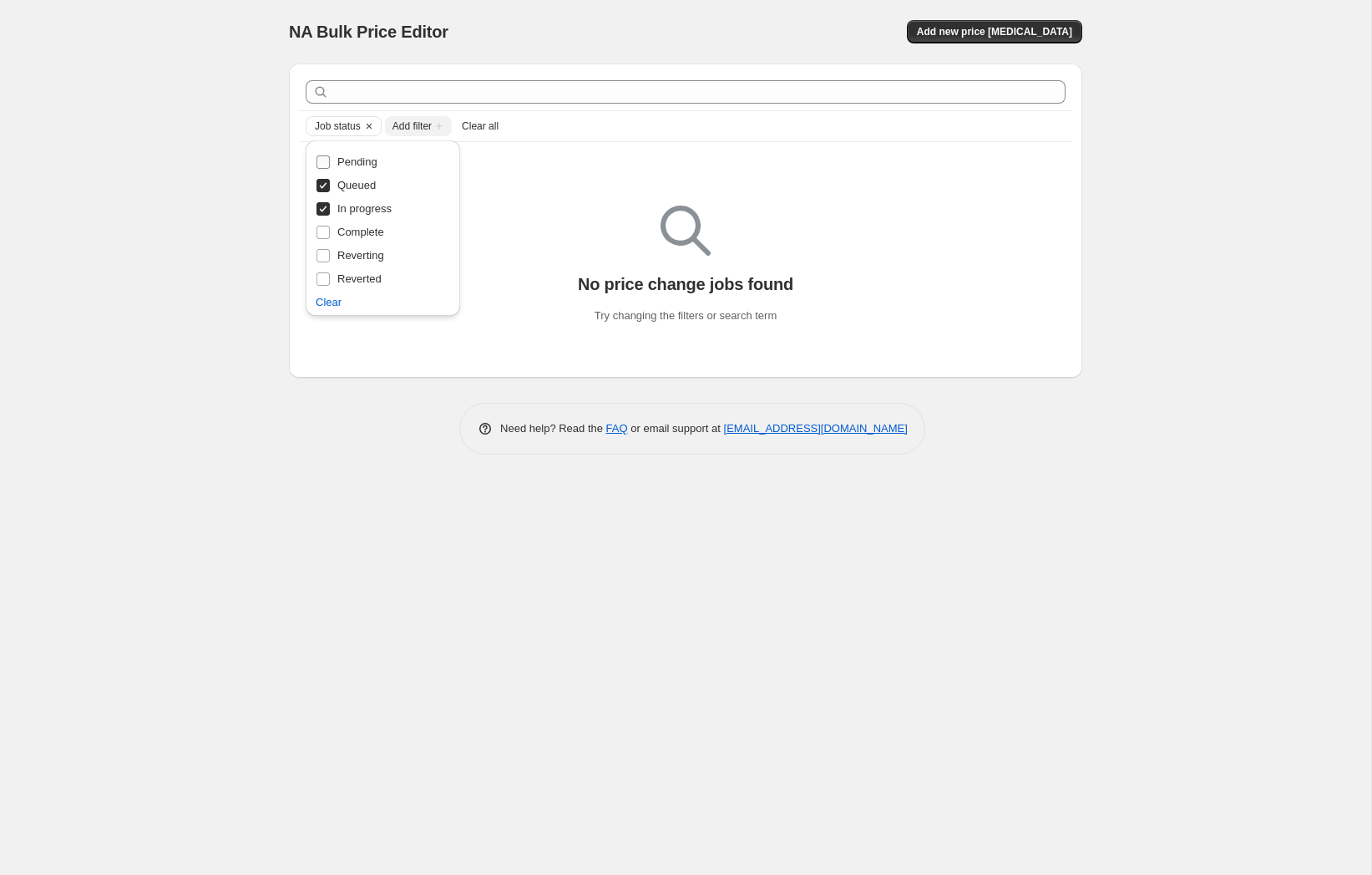
click at [330, 164] on input "Pending" at bounding box center [323, 162] width 13 height 13
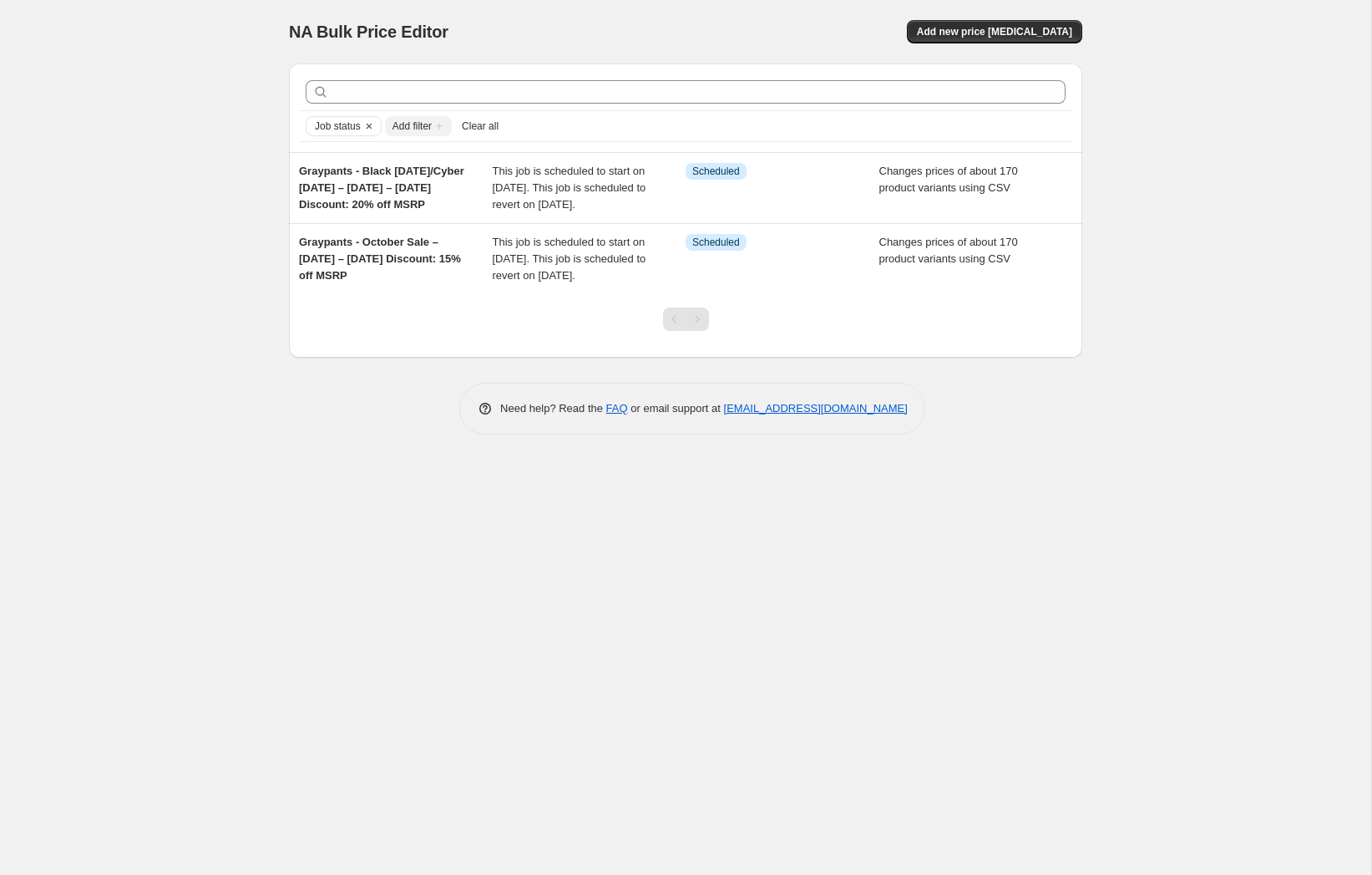
click at [208, 185] on div "NA Bulk Price Editor. This page is ready NA Bulk Price Editor Add new price [ME…" at bounding box center [685, 437] width 1371 height 875
